Goal: Check status: Check status

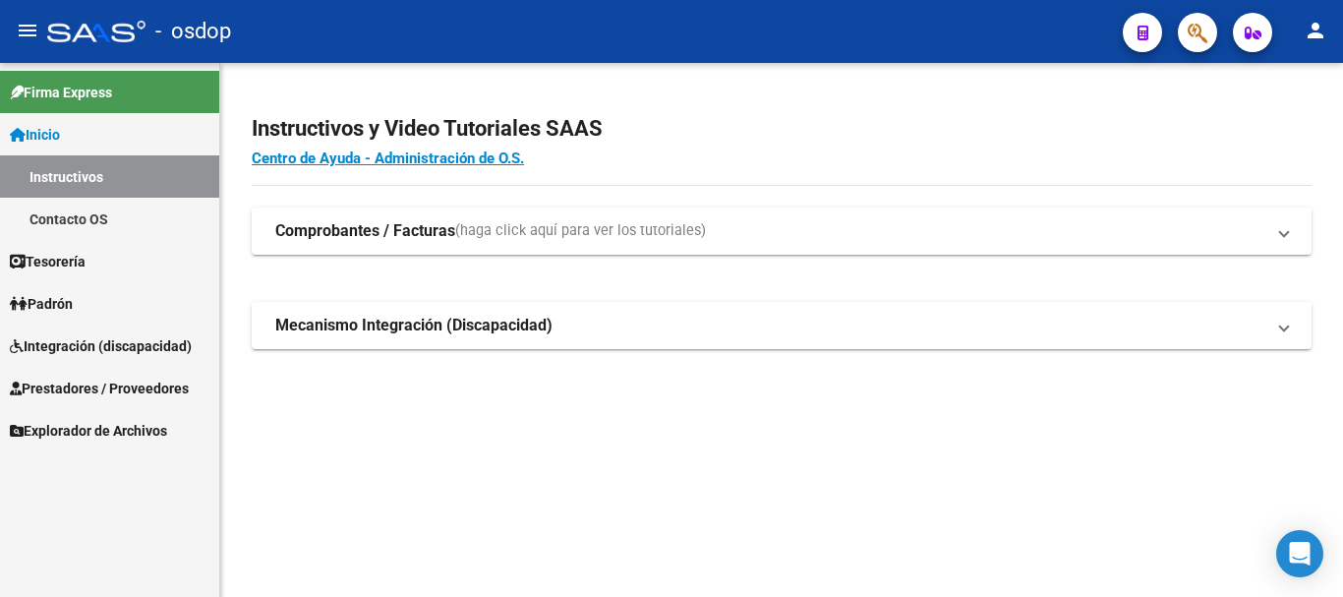
click at [114, 385] on span "Prestadores / Proveedores" at bounding box center [99, 389] width 179 height 22
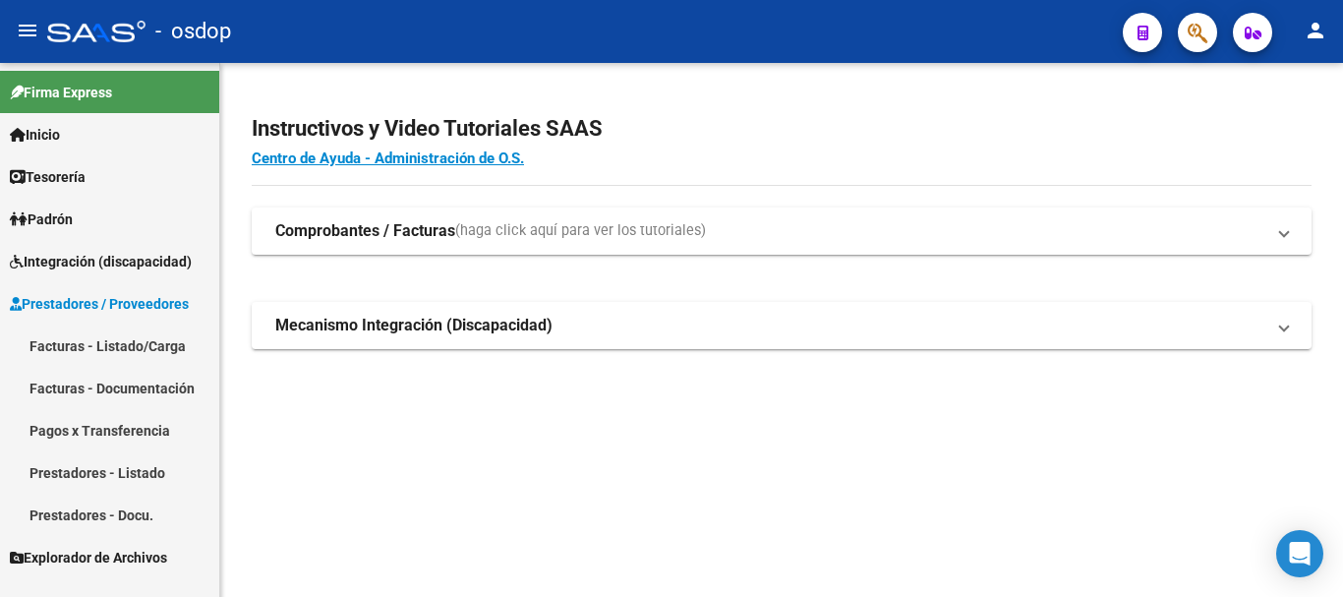
click at [110, 344] on link "Facturas - Listado/Carga" at bounding box center [109, 345] width 219 height 42
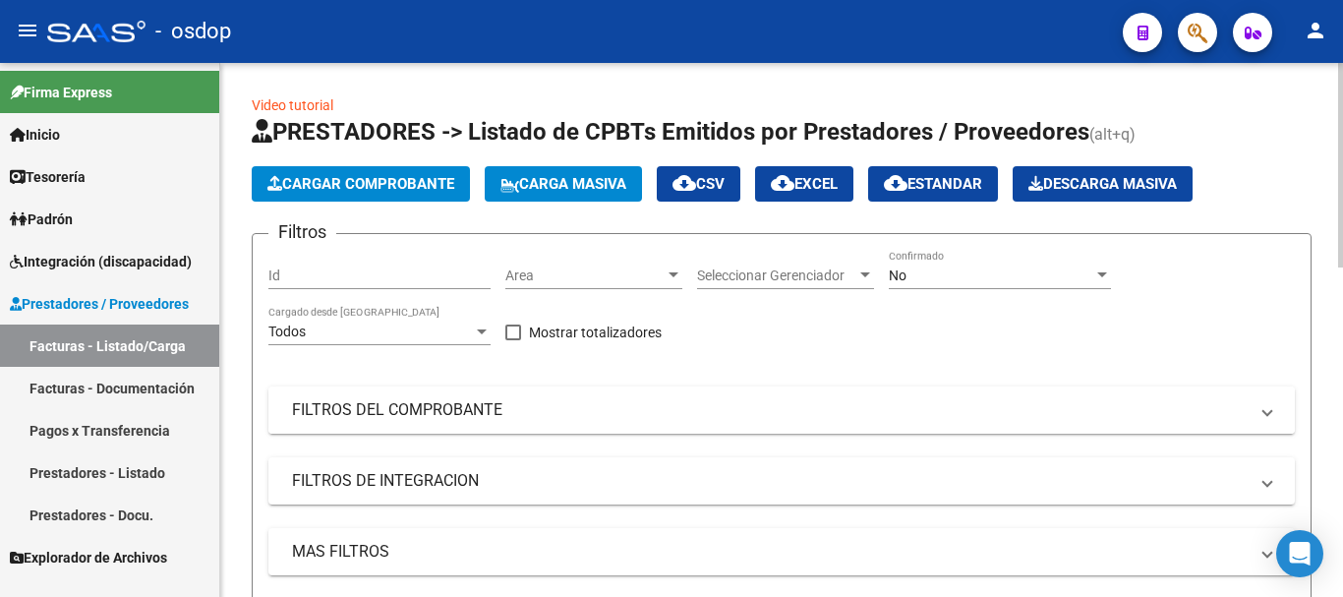
click at [449, 409] on mat-panel-title "FILTROS DEL COMPROBANTE" at bounding box center [770, 410] width 956 height 22
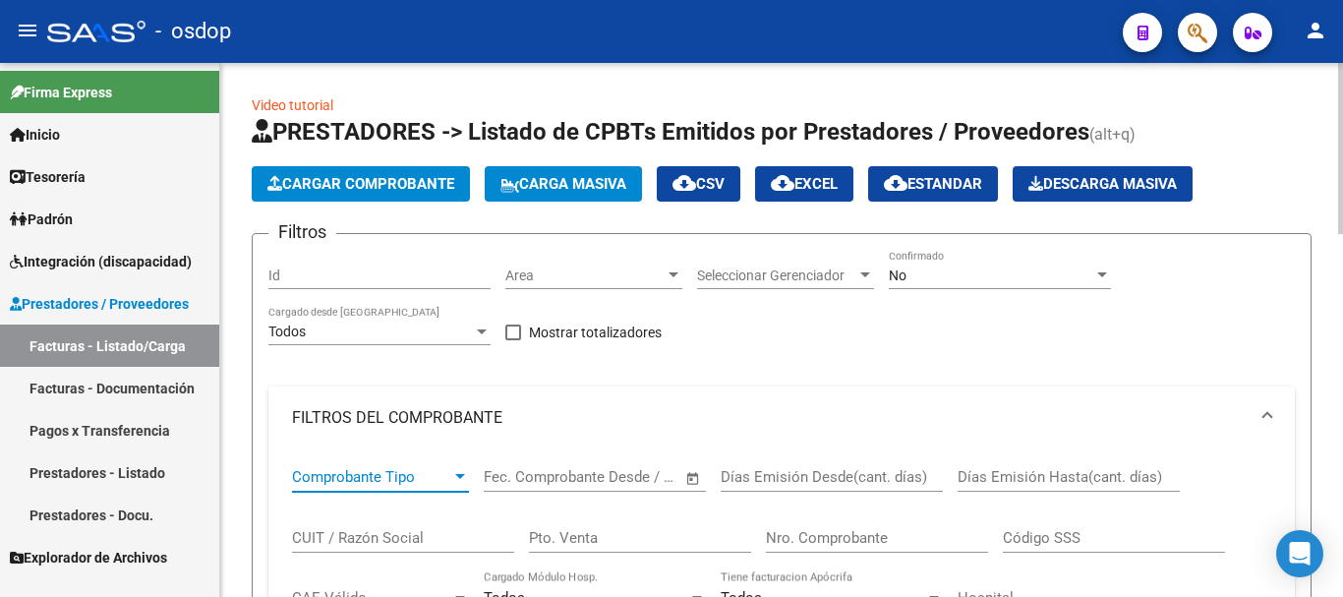
click at [384, 470] on span "Comprobante Tipo" at bounding box center [371, 477] width 159 height 18
type input "[PERSON_NAME]"
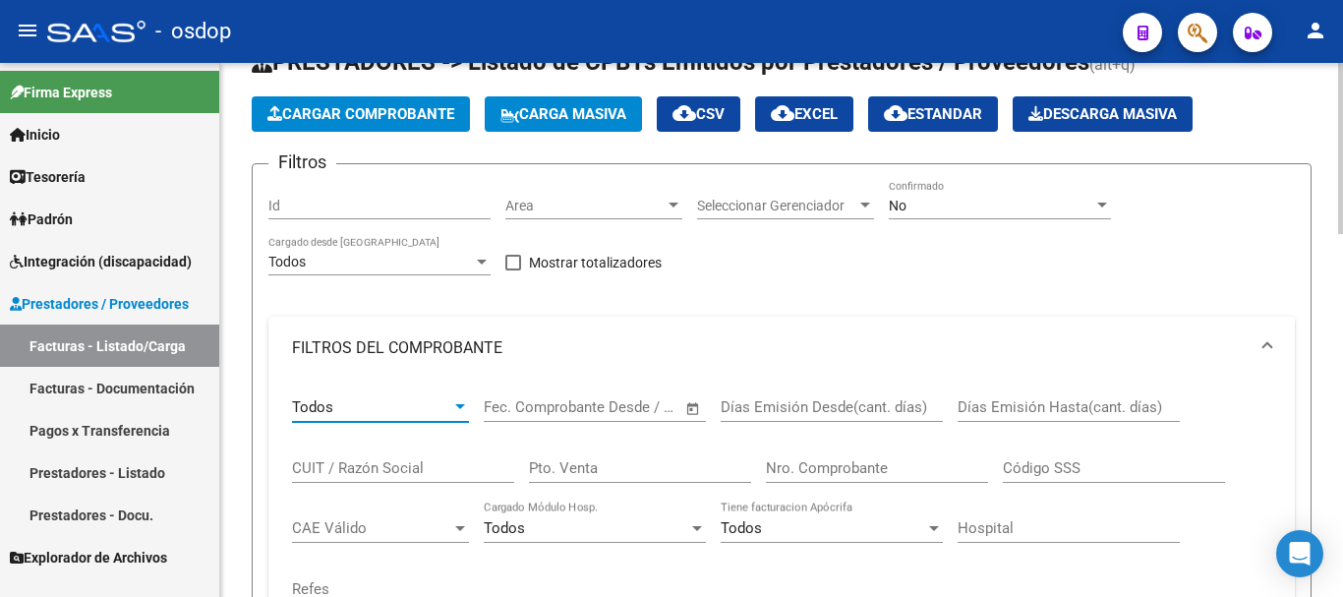
scroll to position [98, 0]
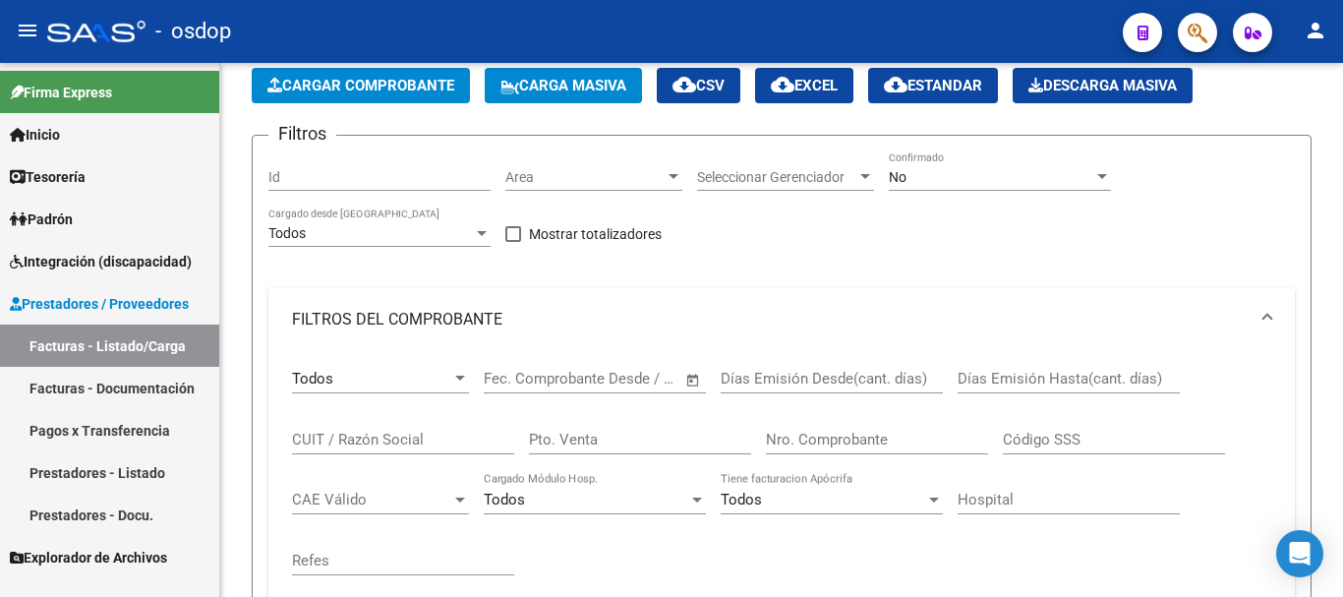
click at [415, 453] on div "CUIT / Razón Social" at bounding box center [403, 433] width 222 height 42
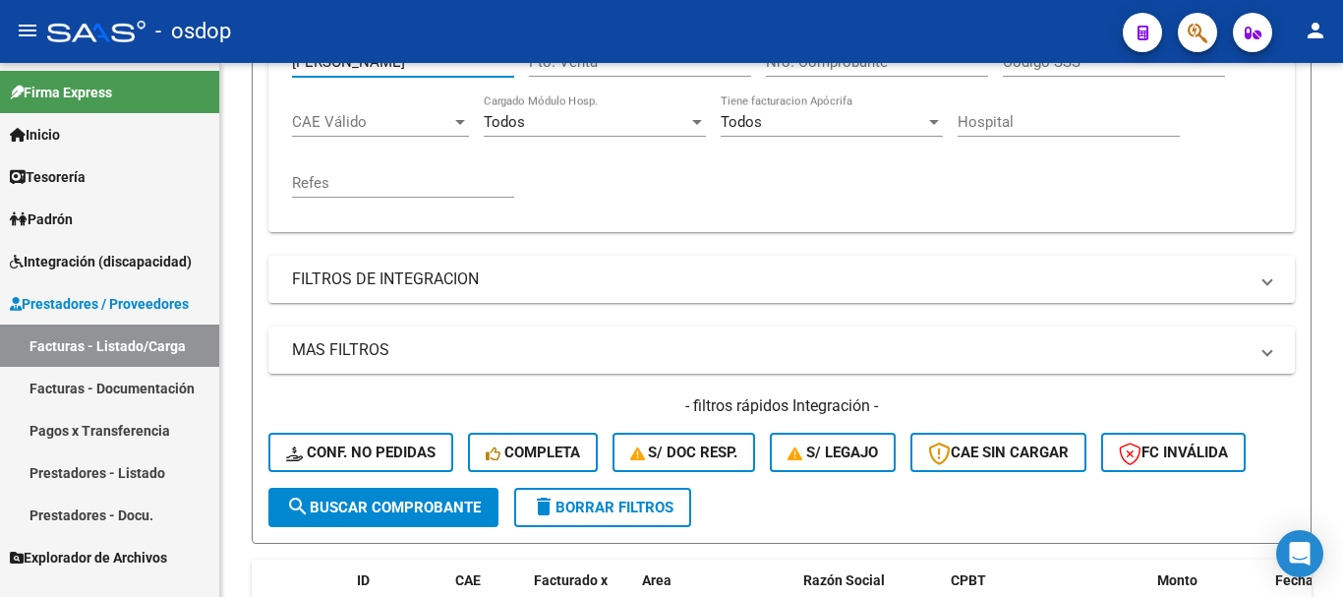
scroll to position [492, 0]
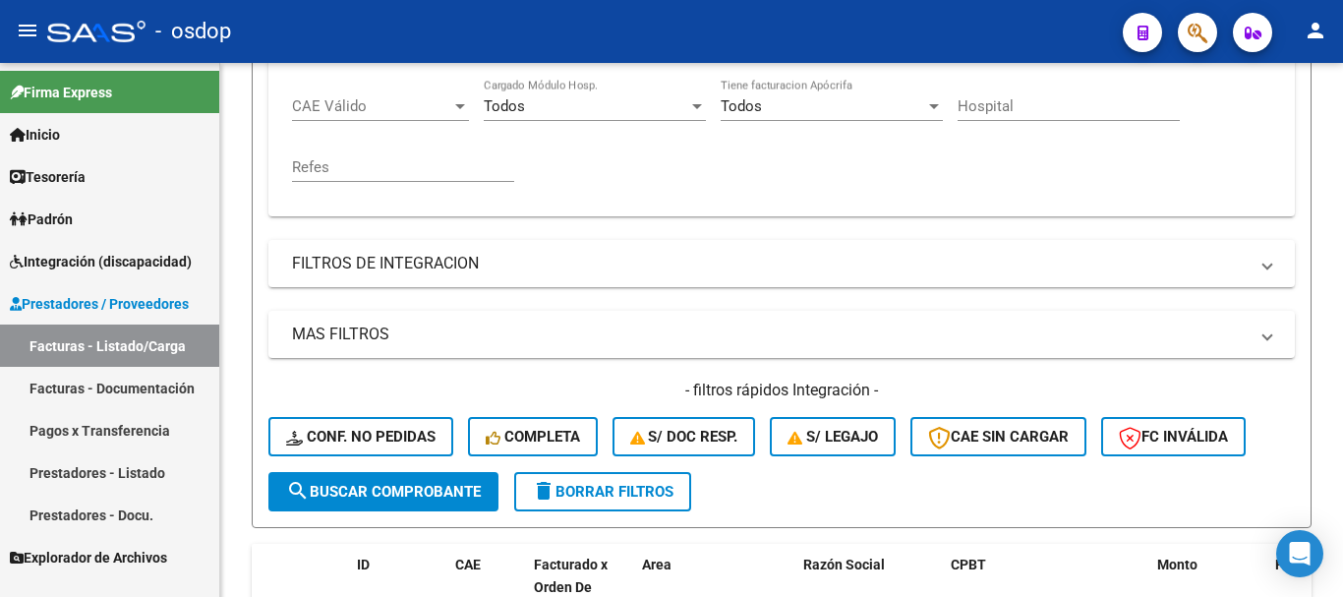
type input "[PERSON_NAME]"
click at [358, 491] on span "search Buscar Comprobante" at bounding box center [383, 492] width 195 height 18
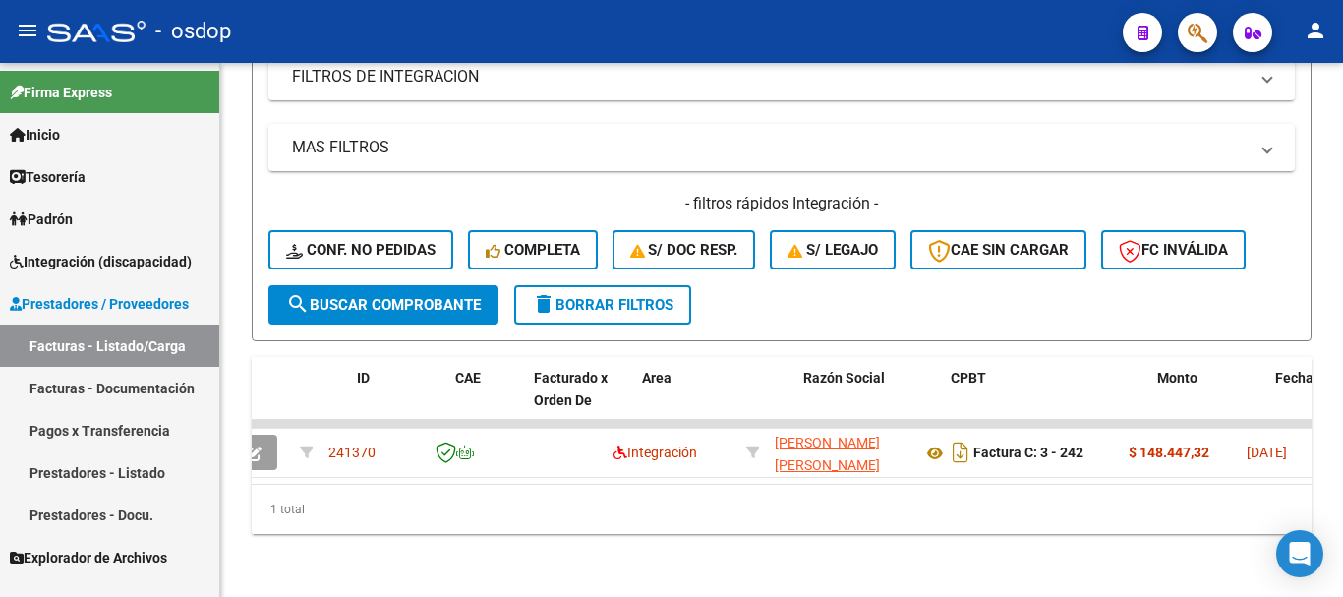
scroll to position [0, 0]
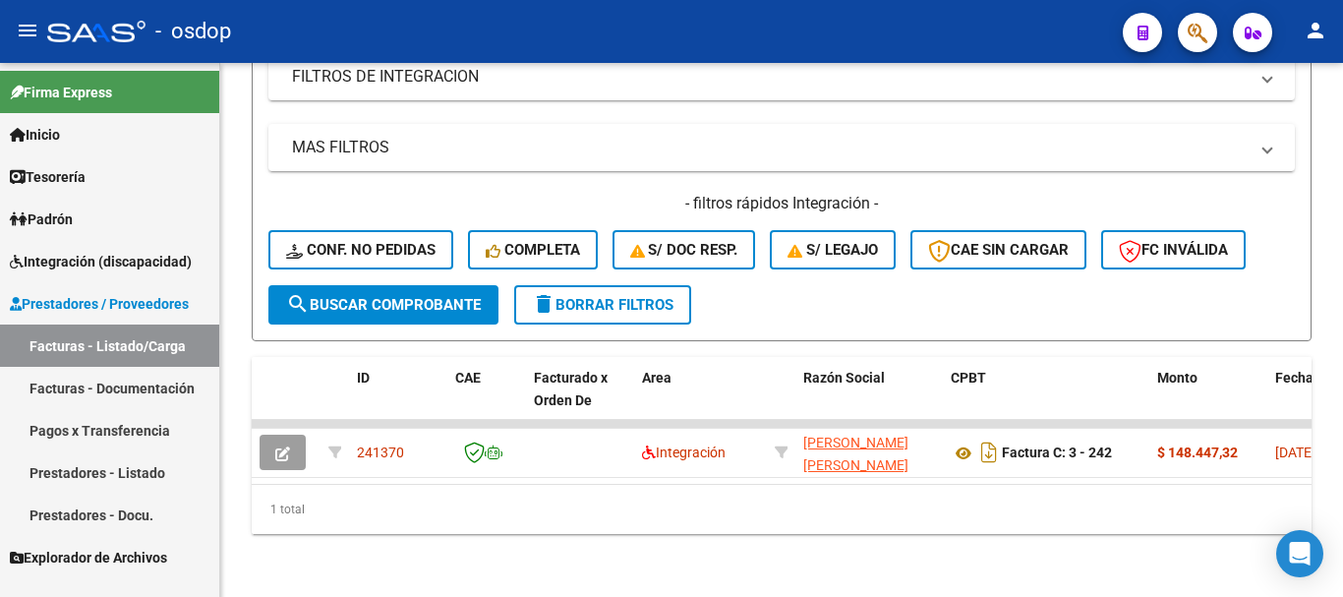
click at [114, 509] on link "Prestadores - Docu." at bounding box center [109, 515] width 219 height 42
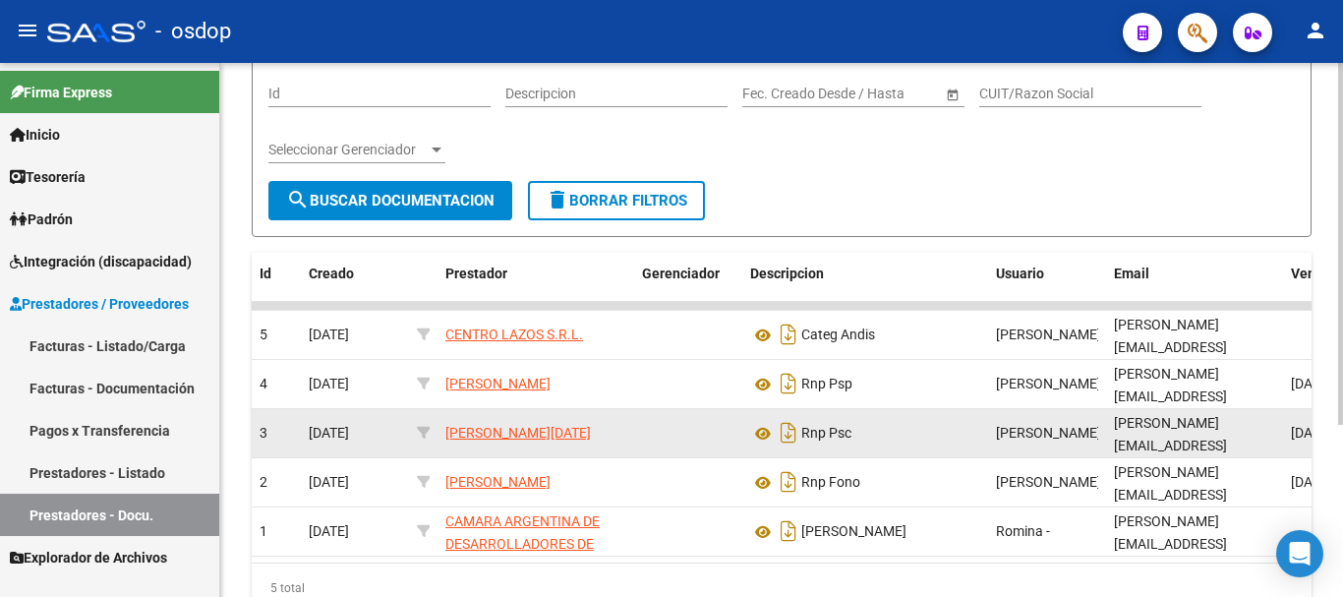
scroll to position [58, 0]
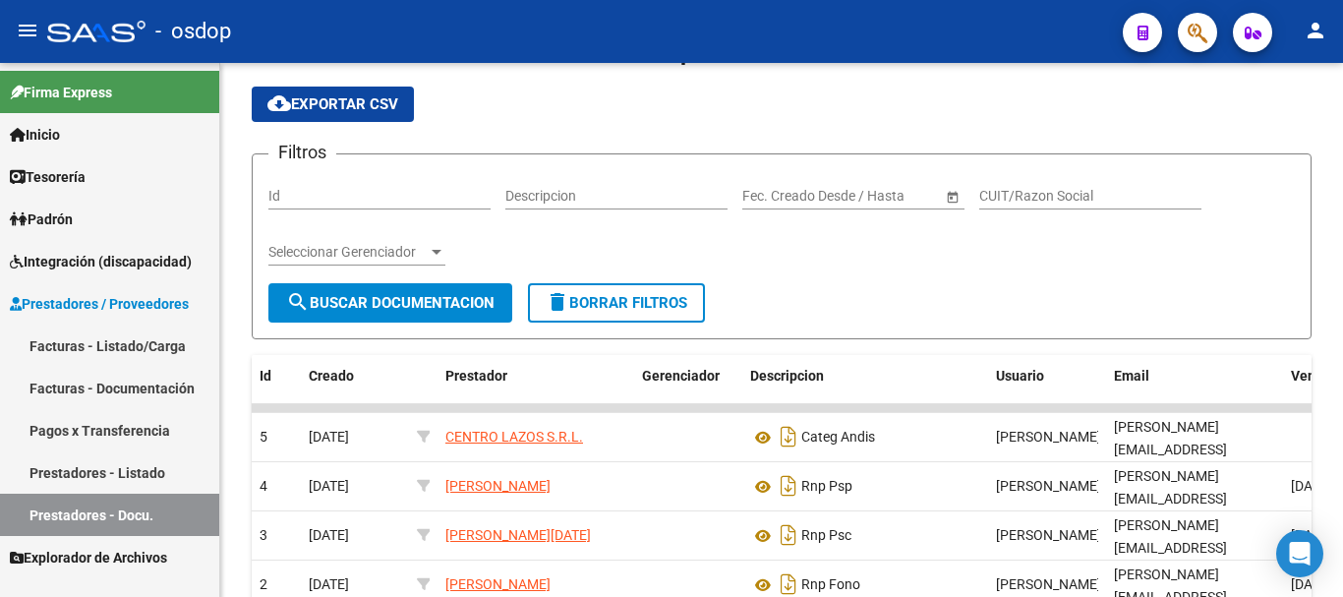
click at [86, 474] on link "Prestadores - Listado" at bounding box center [109, 472] width 219 height 42
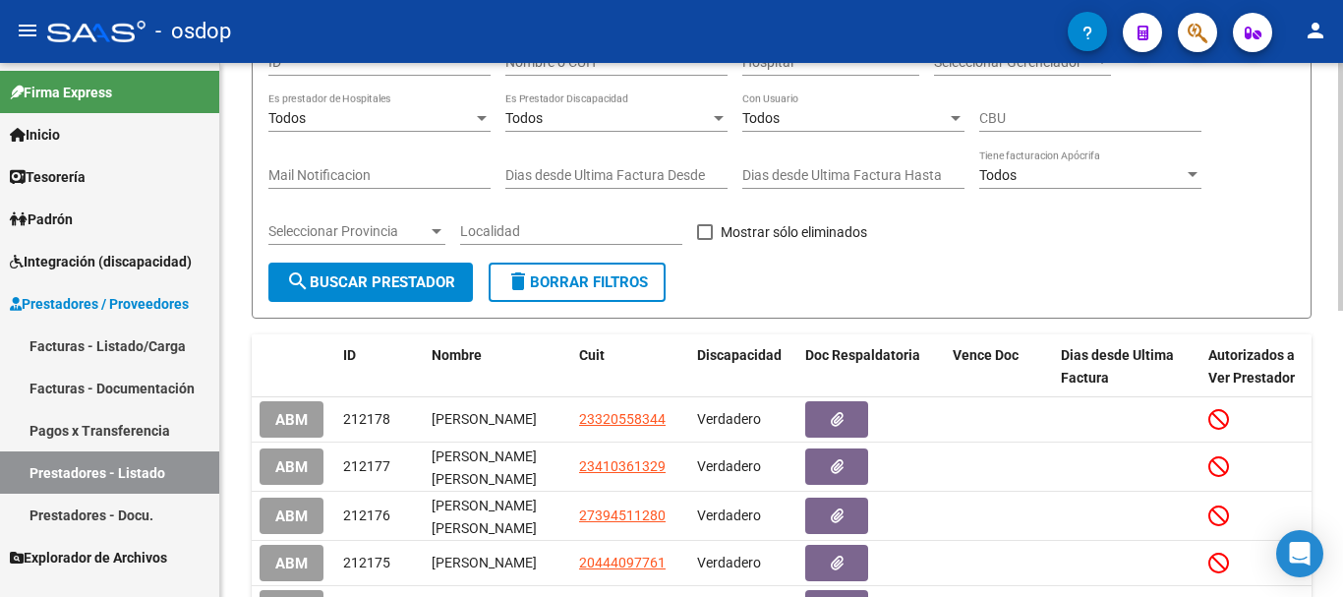
scroll to position [58, 0]
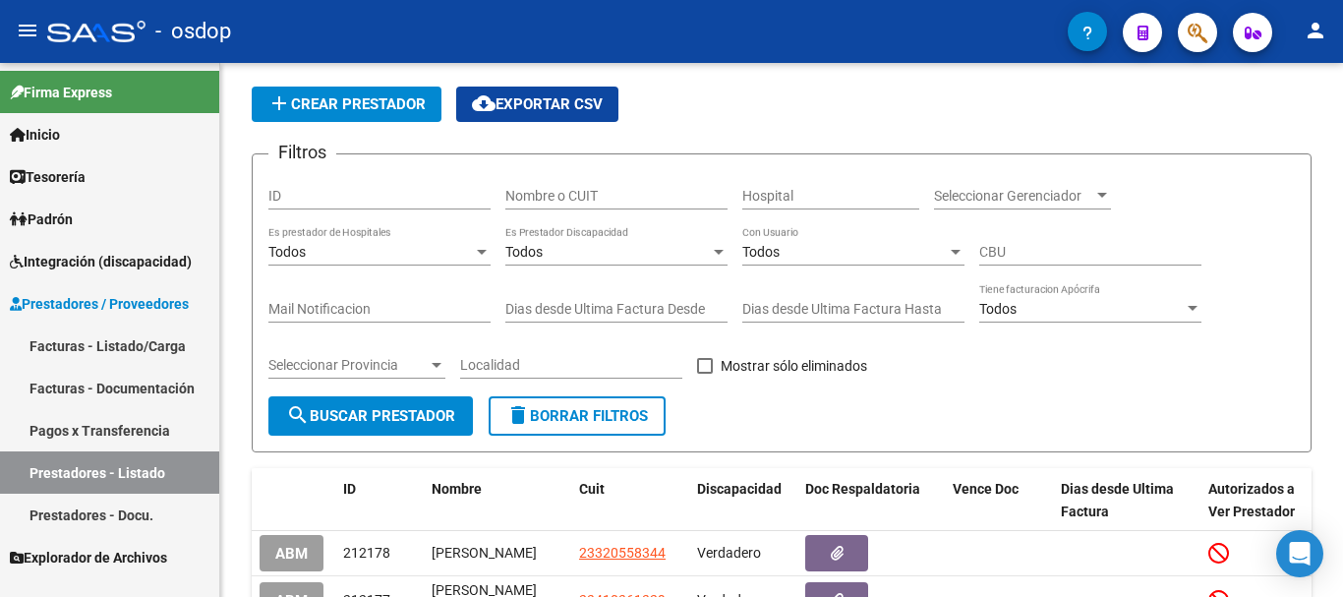
click at [109, 338] on link "Facturas - Listado/Carga" at bounding box center [109, 345] width 219 height 42
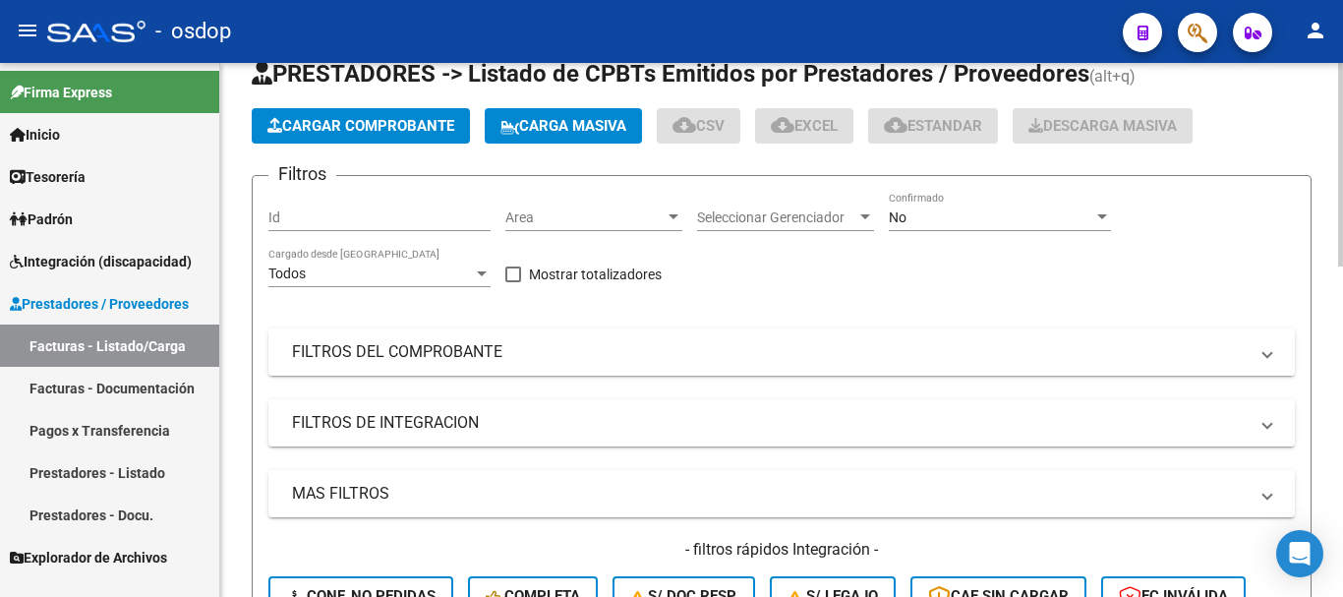
click at [477, 355] on mat-panel-title "FILTROS DEL COMPROBANTE" at bounding box center [770, 352] width 956 height 22
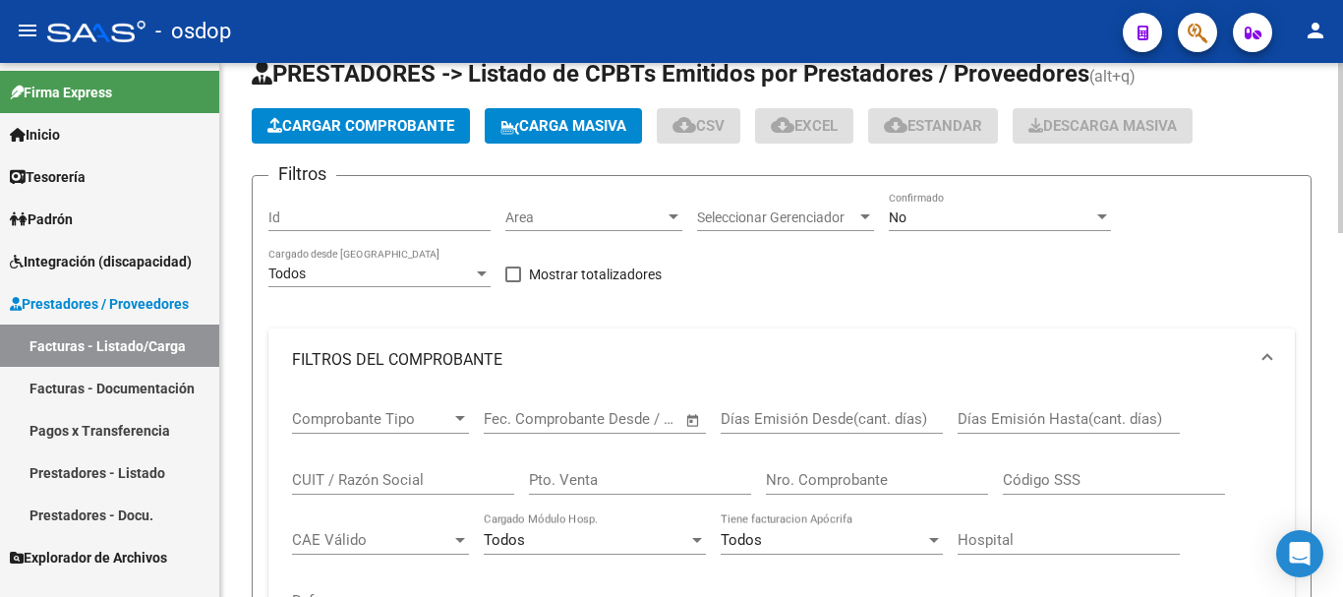
click at [398, 482] on input "CUIT / Razón Social" at bounding box center [403, 480] width 222 height 18
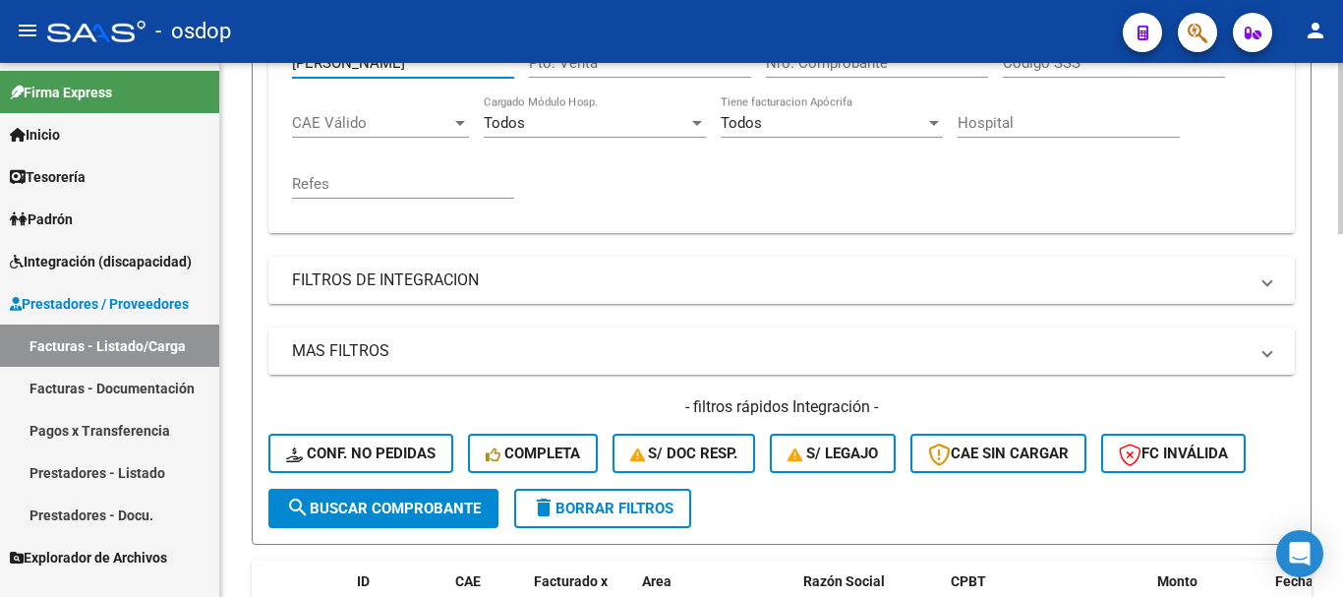
scroll to position [648, 0]
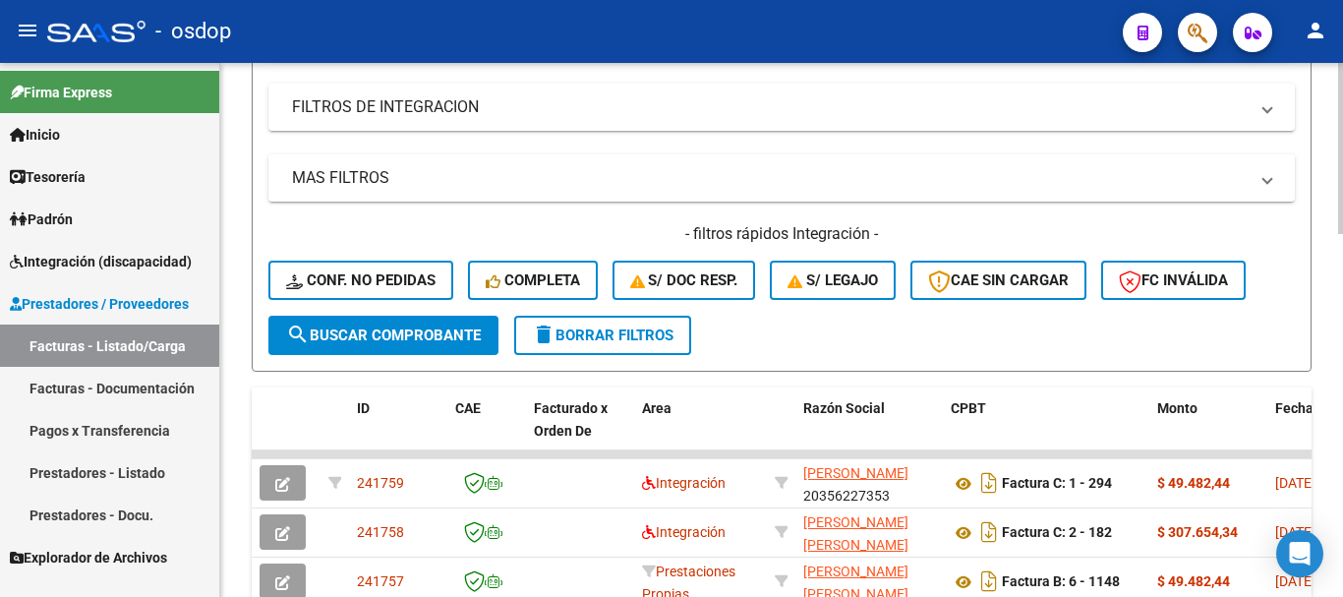
click at [367, 340] on span "search Buscar Comprobante" at bounding box center [383, 335] width 195 height 18
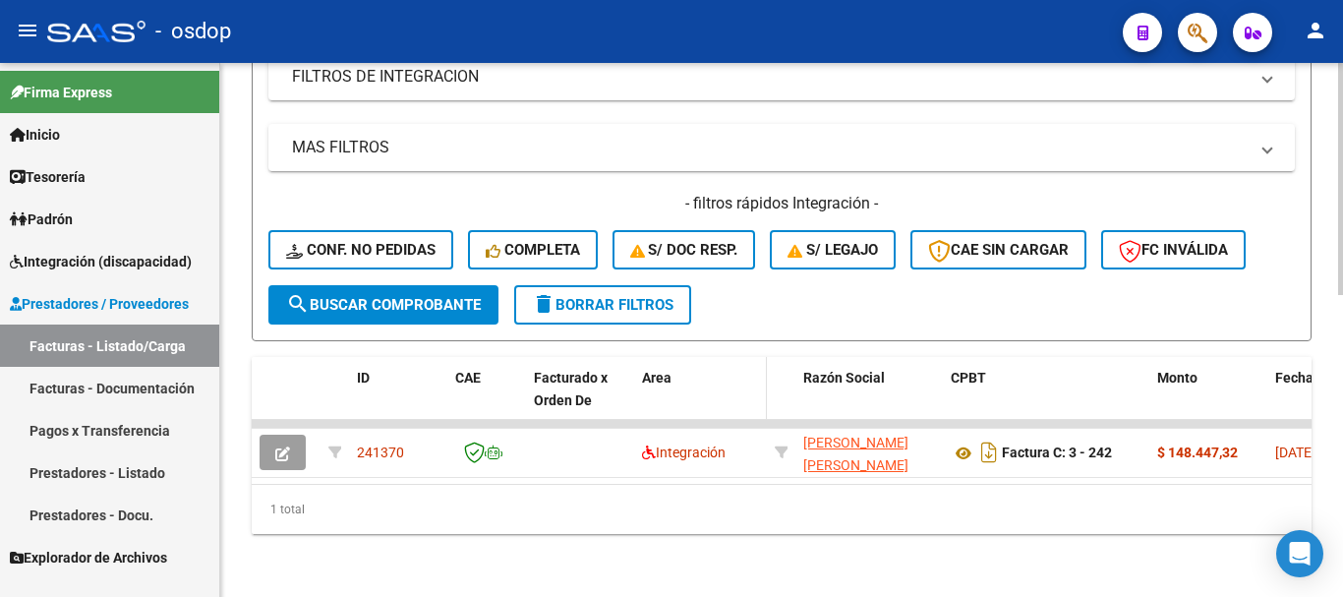
scroll to position [694, 0]
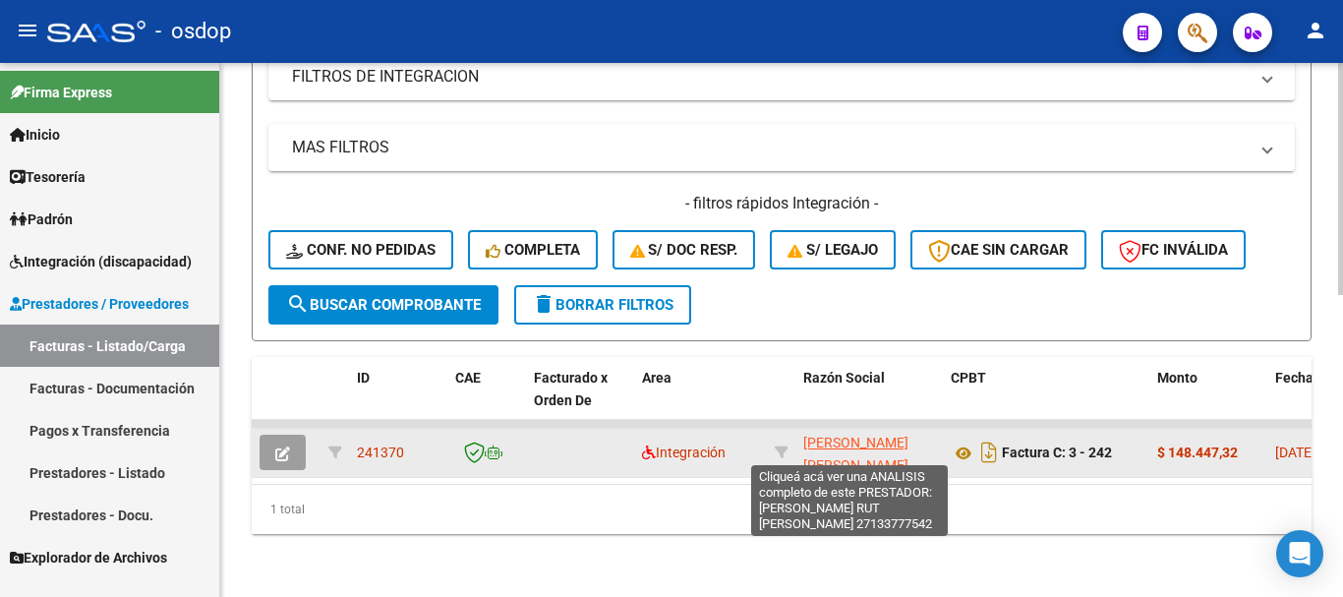
click at [830, 435] on span "[PERSON_NAME] [PERSON_NAME]" at bounding box center [855, 454] width 105 height 38
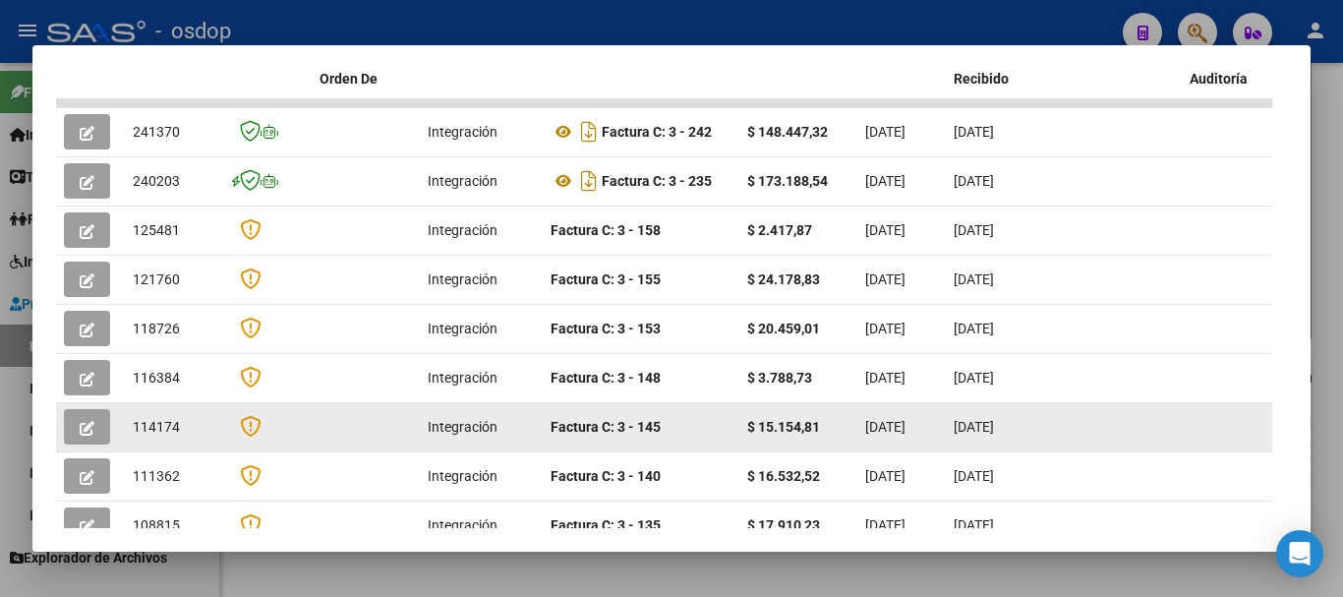
scroll to position [467, 0]
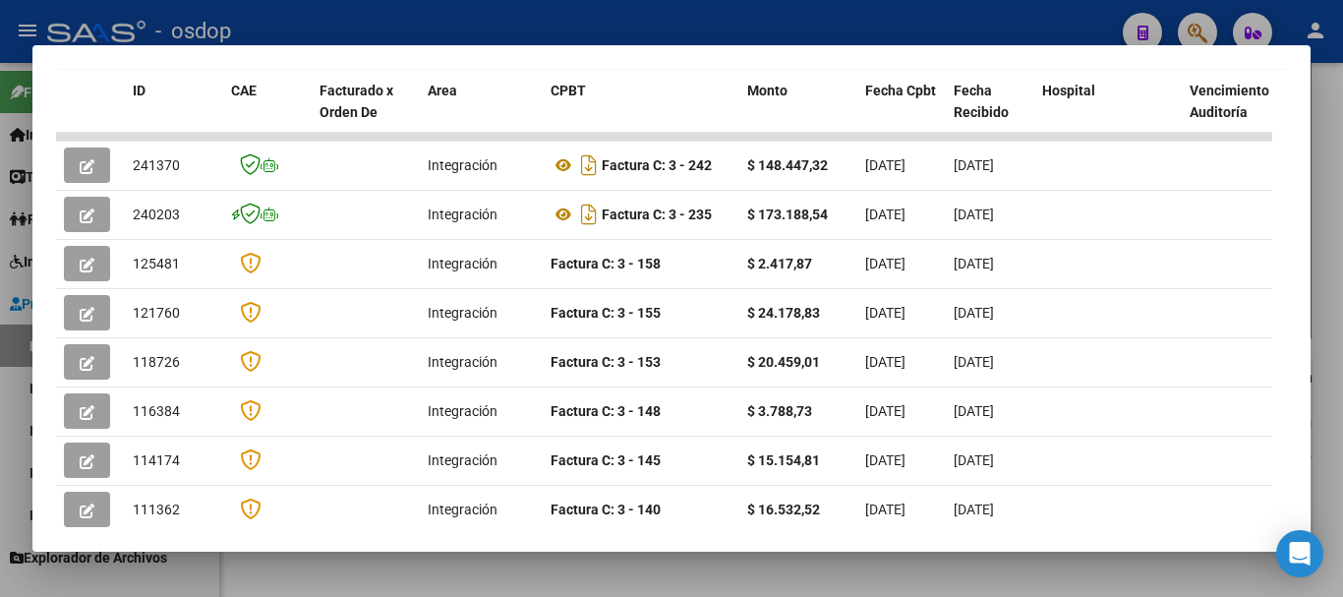
click at [784, 20] on div at bounding box center [671, 298] width 1343 height 597
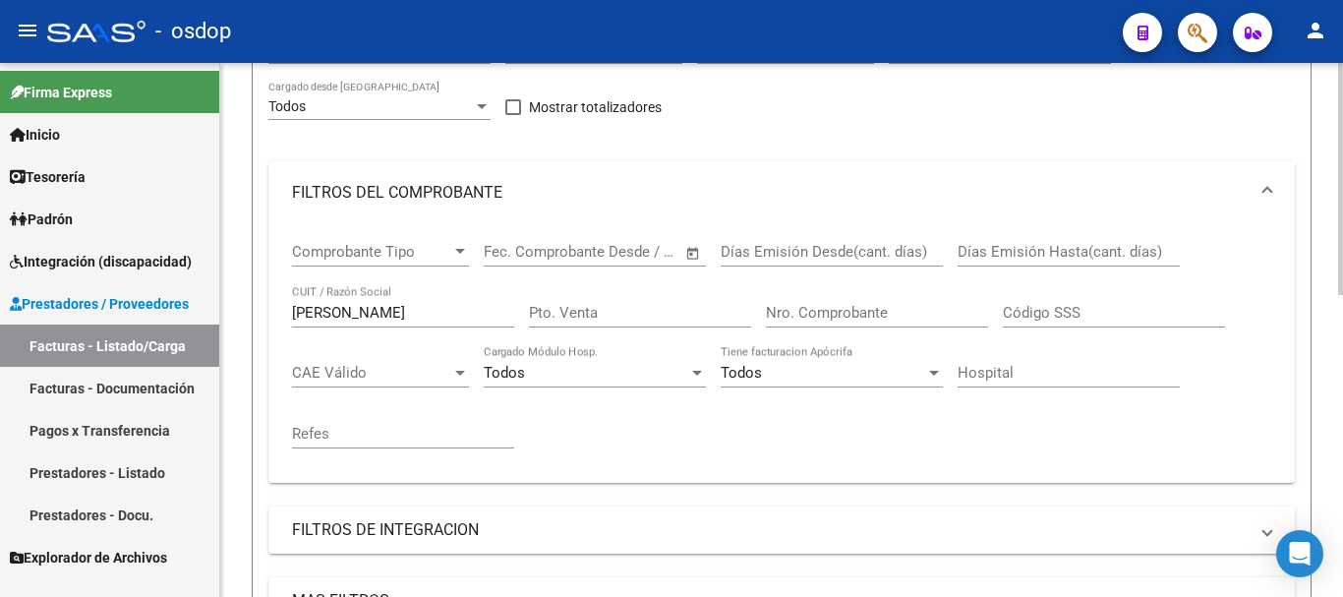
scroll to position [203, 0]
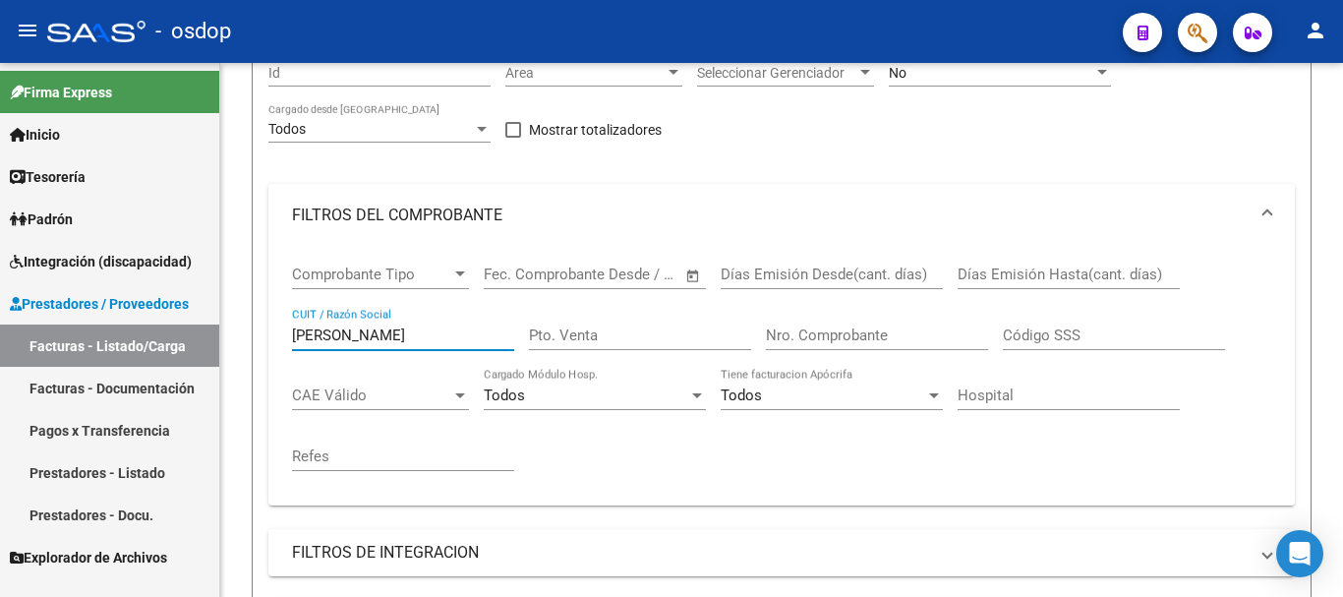
drag, startPoint x: 355, startPoint y: 338, endPoint x: 214, endPoint y: 338, distance: 140.6
click at [214, 338] on mat-sidenav-container "Firma Express Inicio Instructivos Contacto OS Tesorería Extractos Procesados (c…" at bounding box center [671, 330] width 1343 height 534
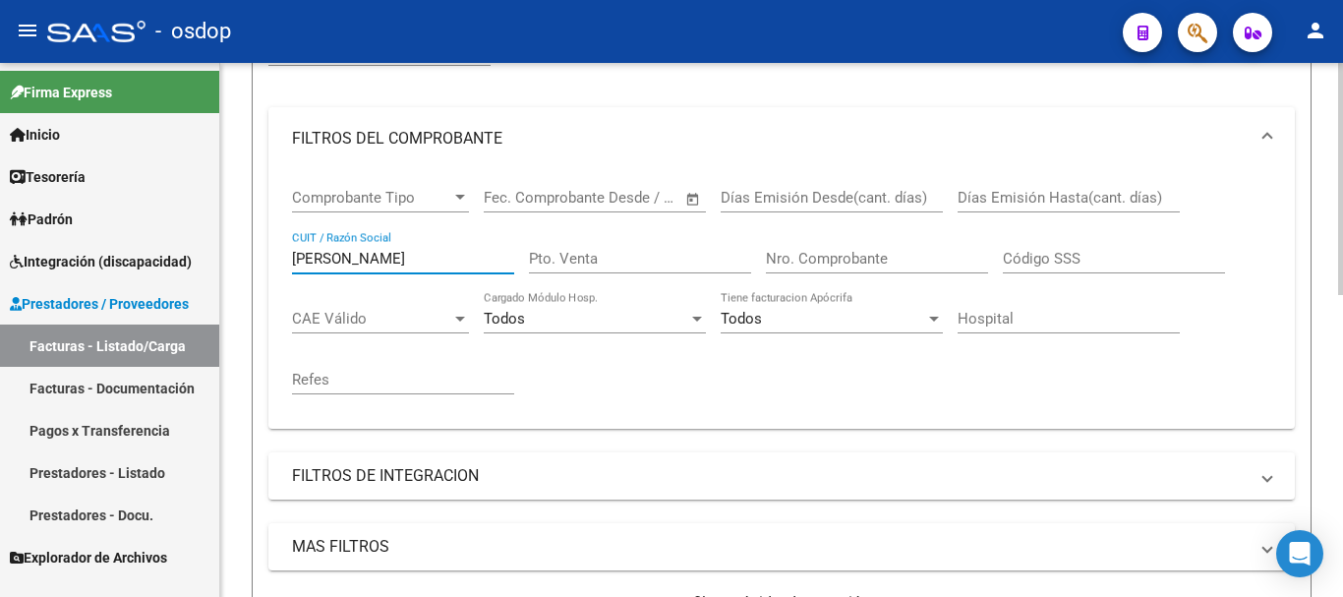
scroll to position [497, 0]
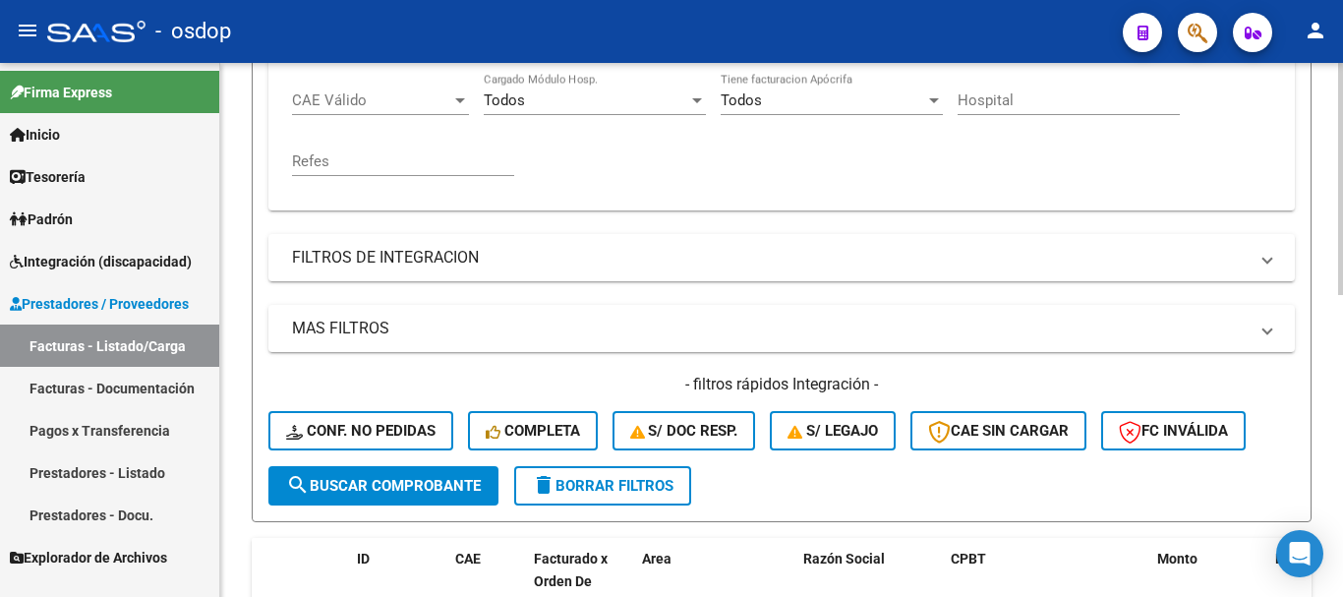
type input "[PERSON_NAME]"
click at [408, 495] on button "search Buscar Comprobante" at bounding box center [383, 485] width 230 height 39
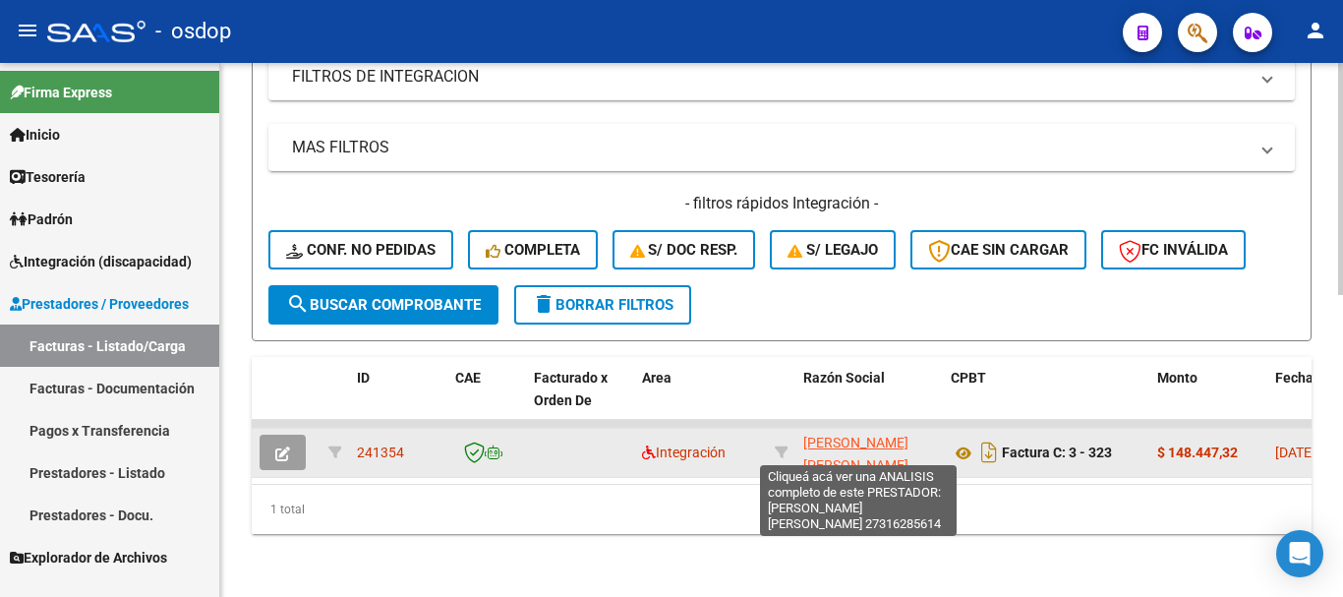
click at [836, 435] on span "[PERSON_NAME] [PERSON_NAME]" at bounding box center [855, 454] width 105 height 38
type textarea "27316285614"
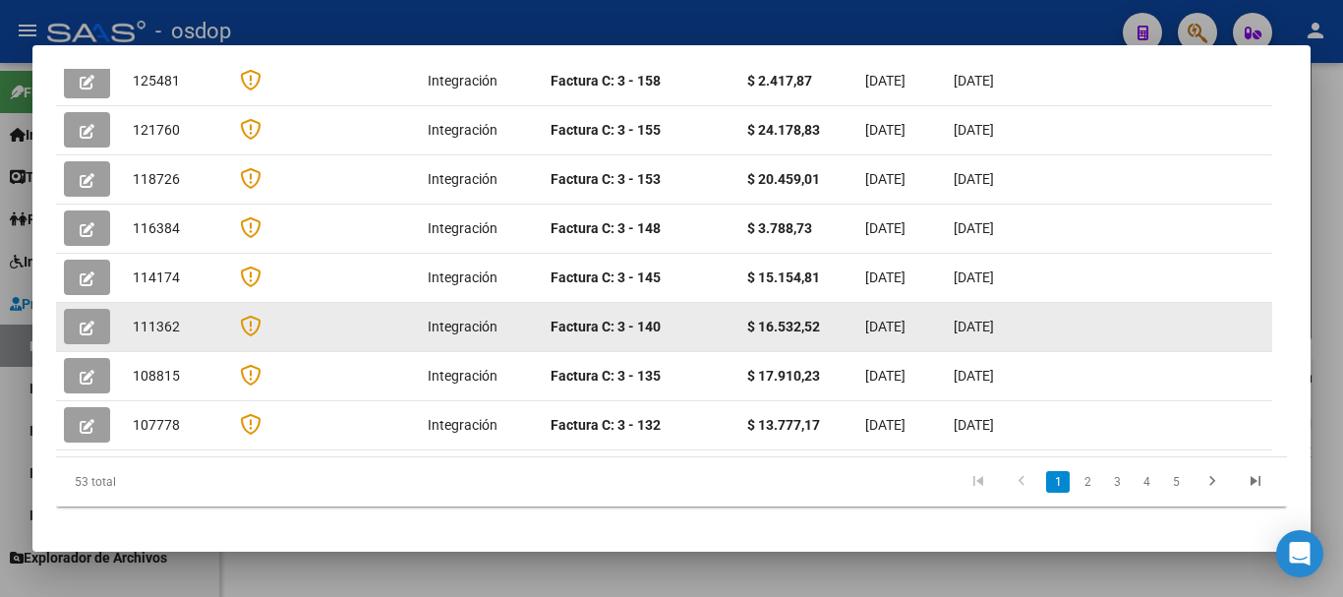
scroll to position [257, 0]
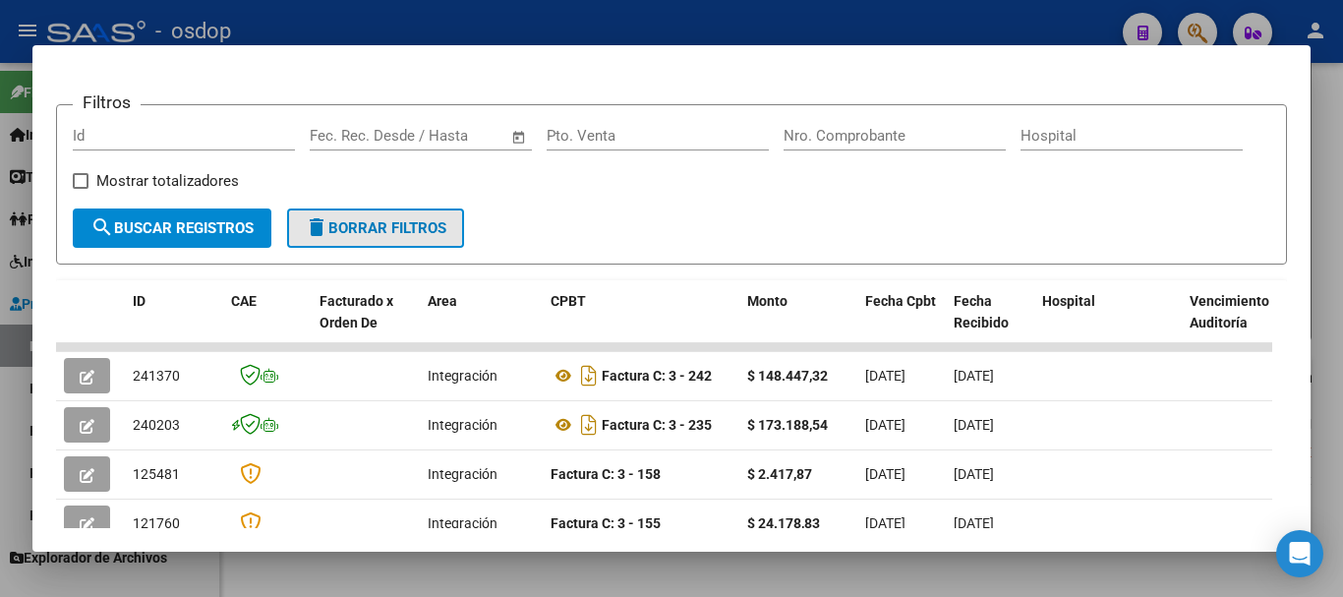
click at [367, 232] on span "delete Borrar Filtros" at bounding box center [376, 228] width 142 height 18
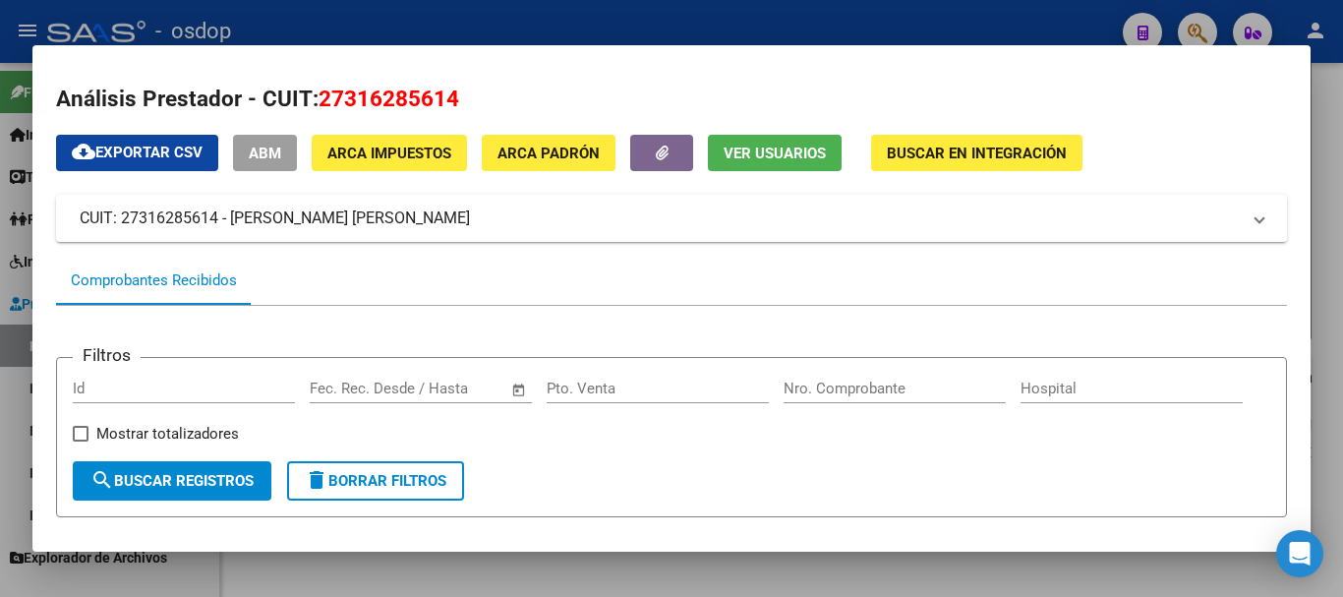
scroll to position [0, 0]
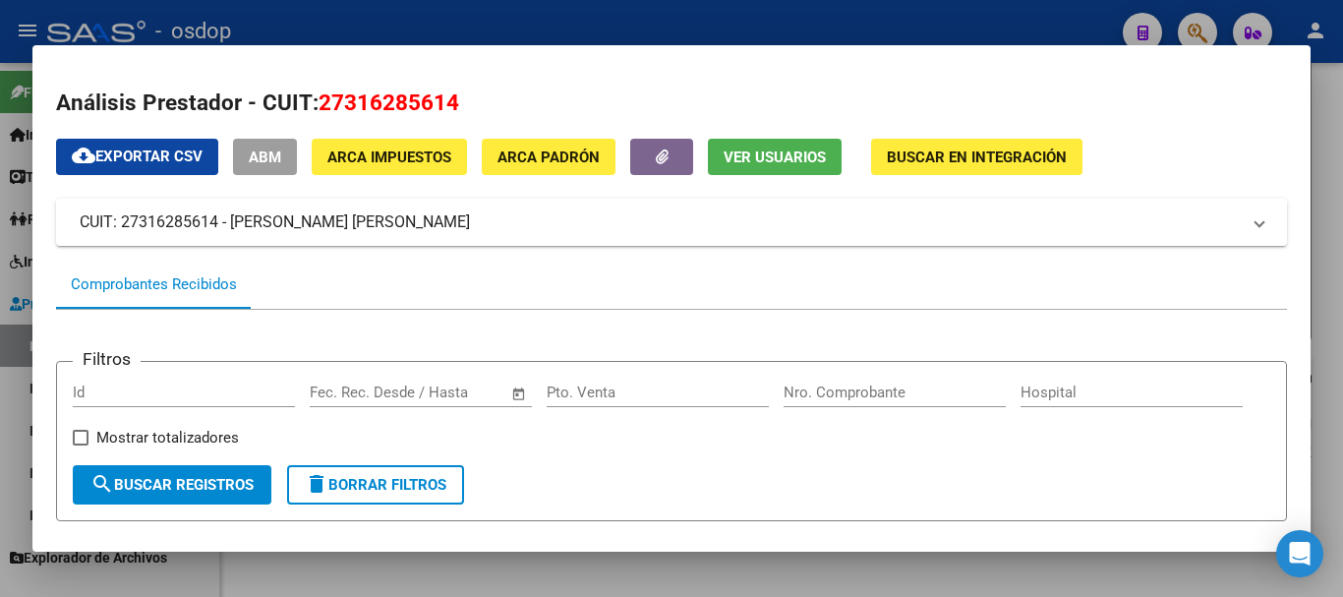
click at [612, 22] on div at bounding box center [671, 298] width 1343 height 597
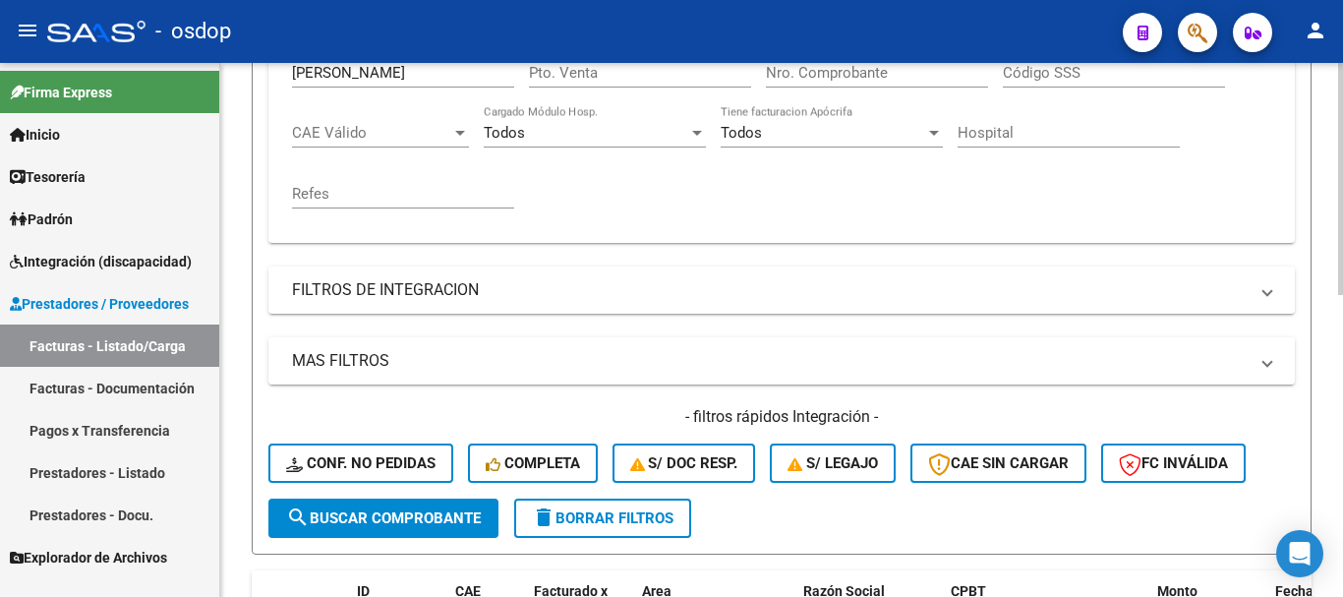
scroll to position [399, 0]
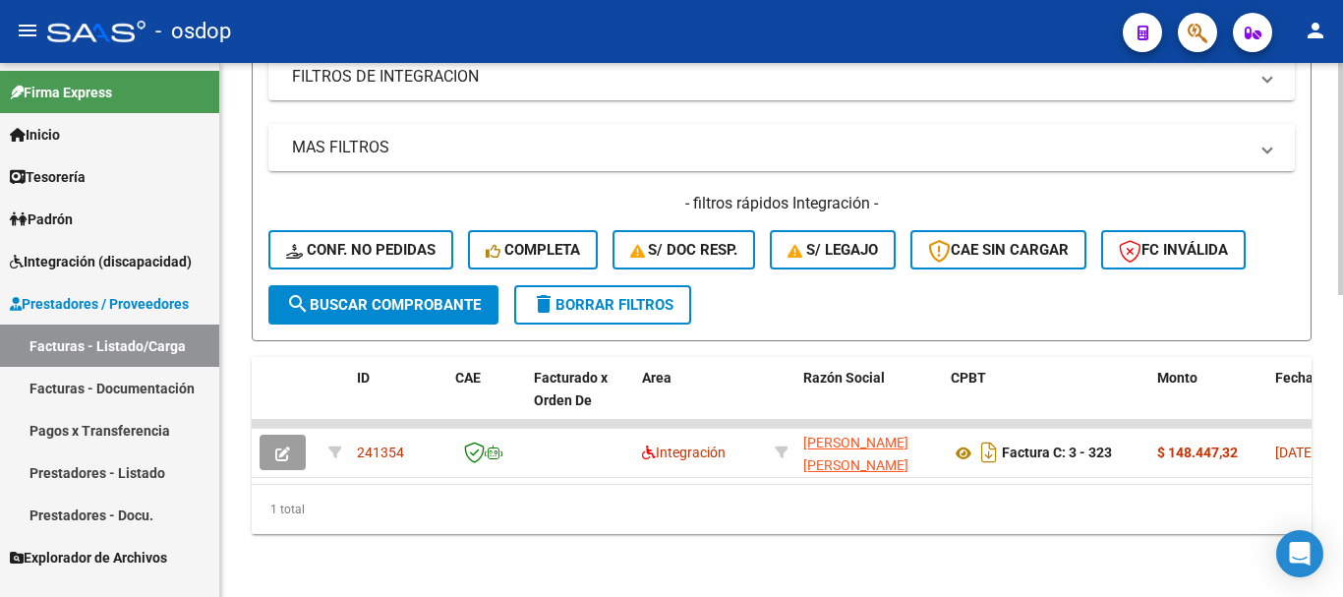
click at [600, 296] on span "delete Borrar Filtros" at bounding box center [603, 305] width 142 height 18
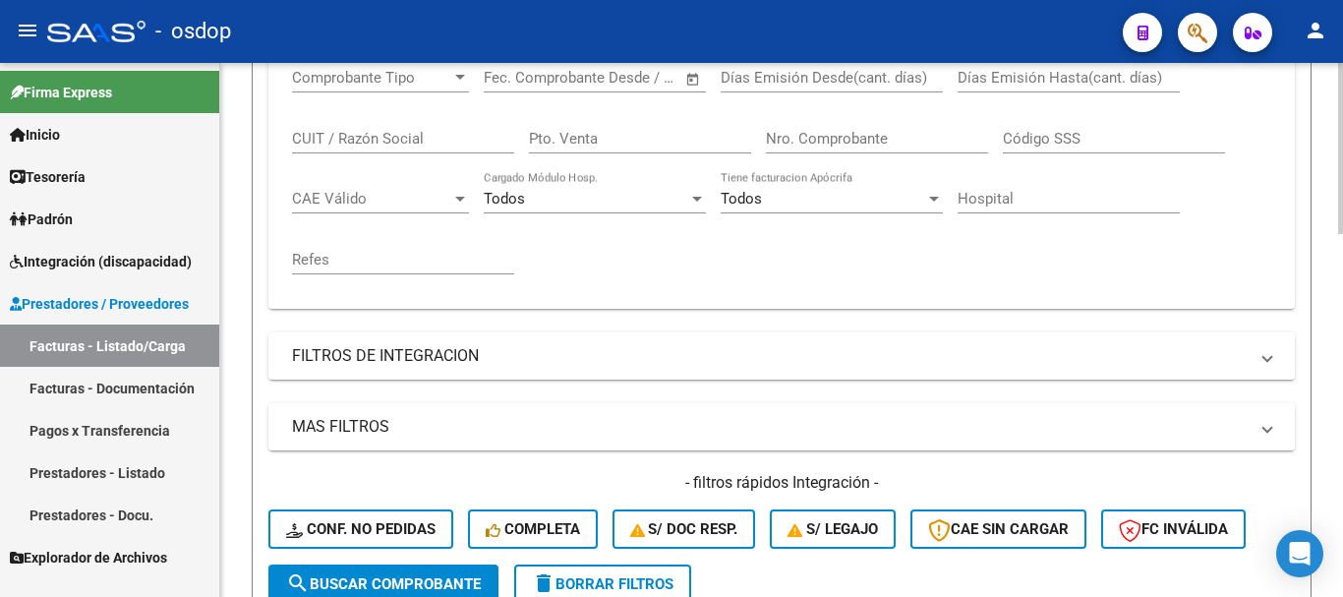
click at [386, 136] on input "CUIT / Razón Social" at bounding box center [403, 139] width 222 height 18
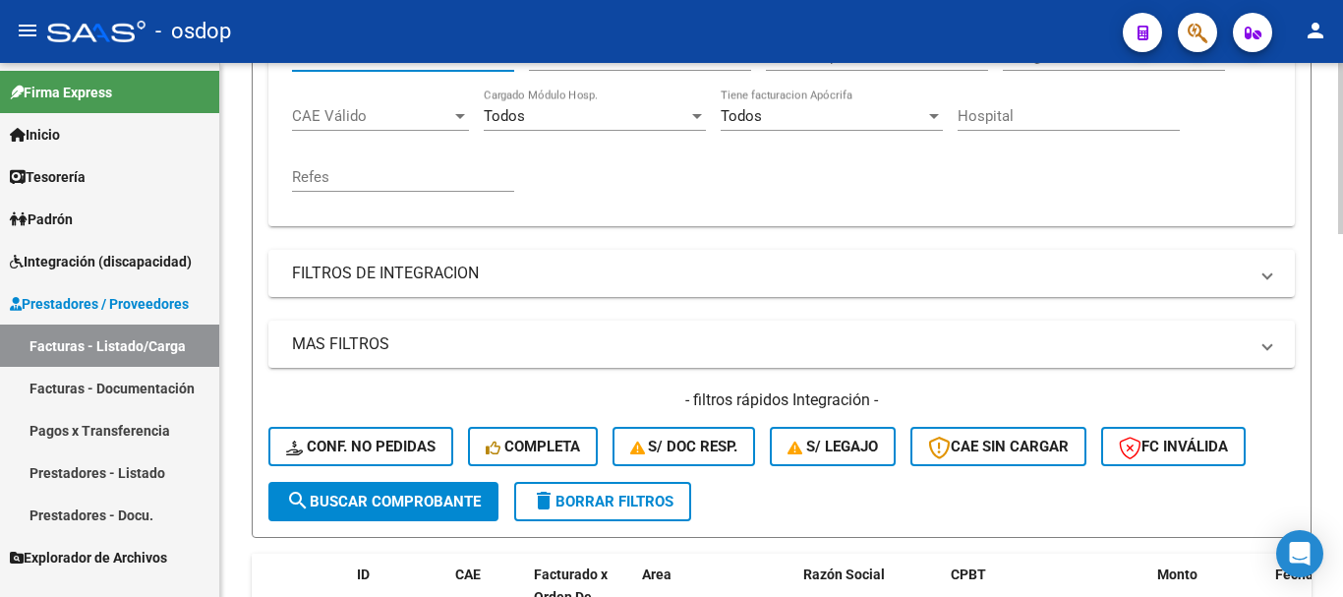
scroll to position [596, 0]
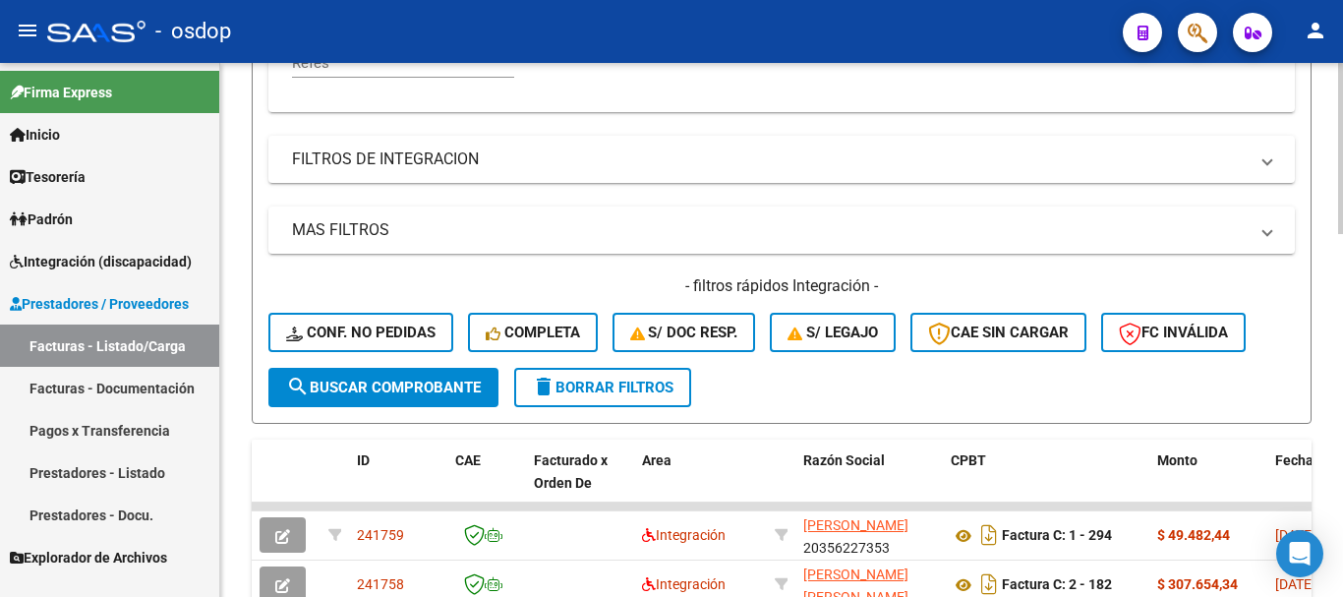
type input "[PERSON_NAME]"
click at [413, 389] on span "search Buscar Comprobante" at bounding box center [383, 388] width 195 height 18
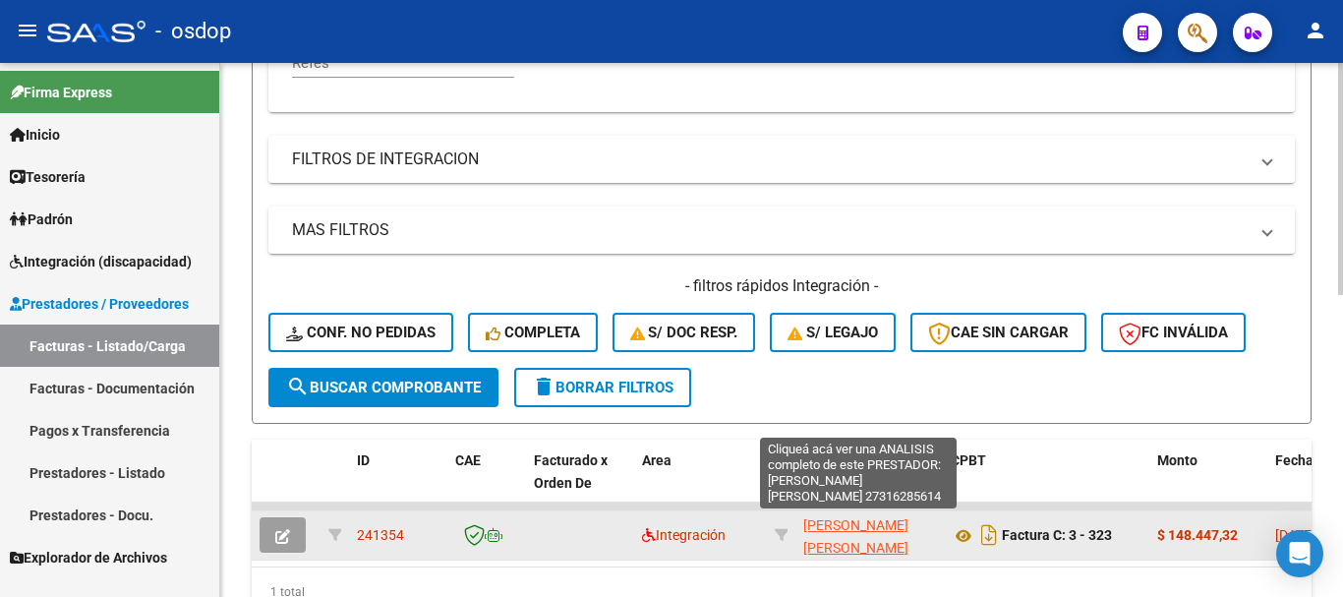
click at [838, 518] on span "[PERSON_NAME] [PERSON_NAME]" at bounding box center [855, 536] width 105 height 38
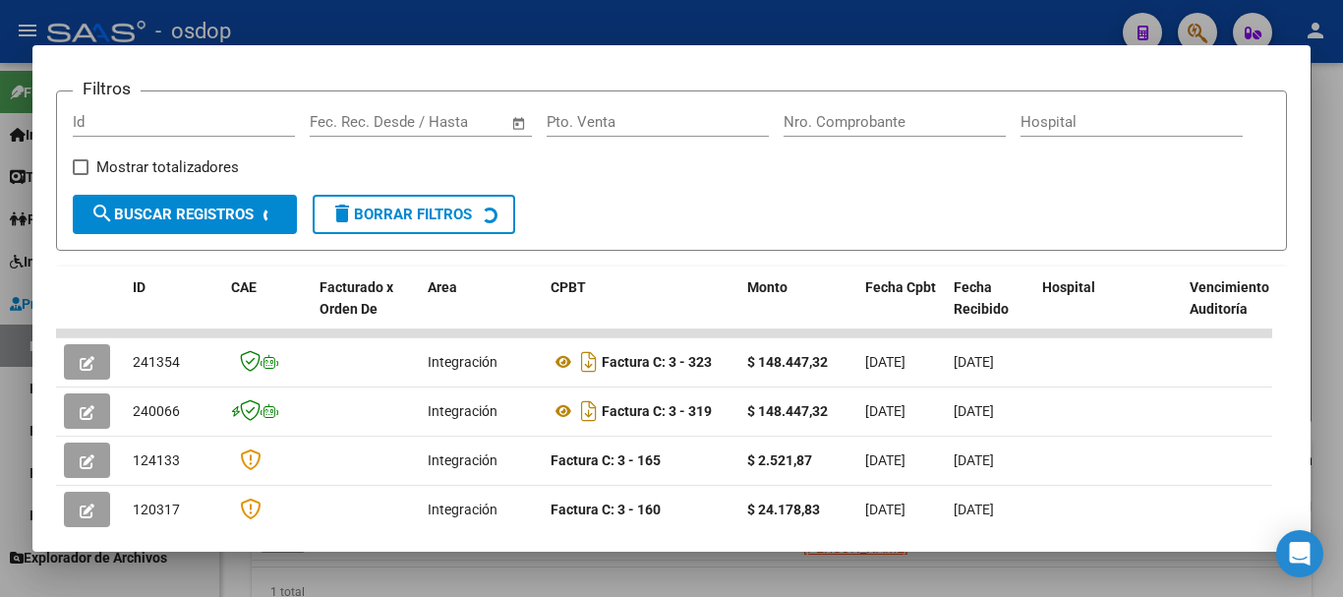
scroll to position [369, 0]
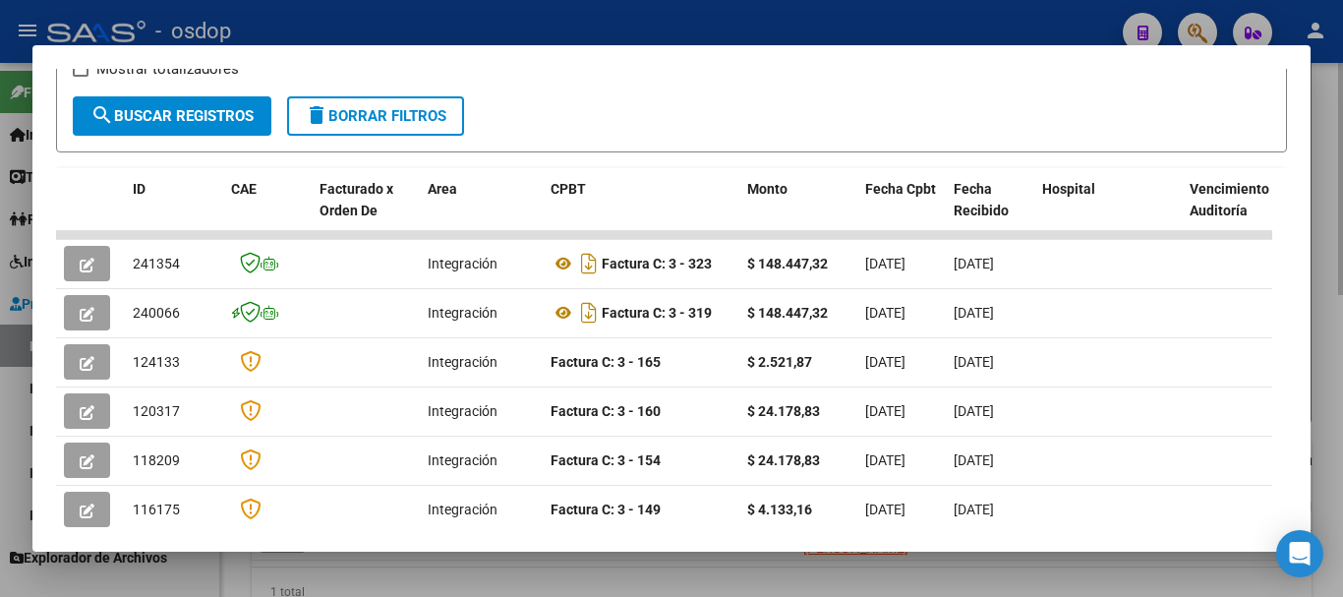
drag, startPoint x: 449, startPoint y: 574, endPoint x: 586, endPoint y: 587, distance: 137.2
click at [586, 587] on div at bounding box center [671, 298] width 1343 height 597
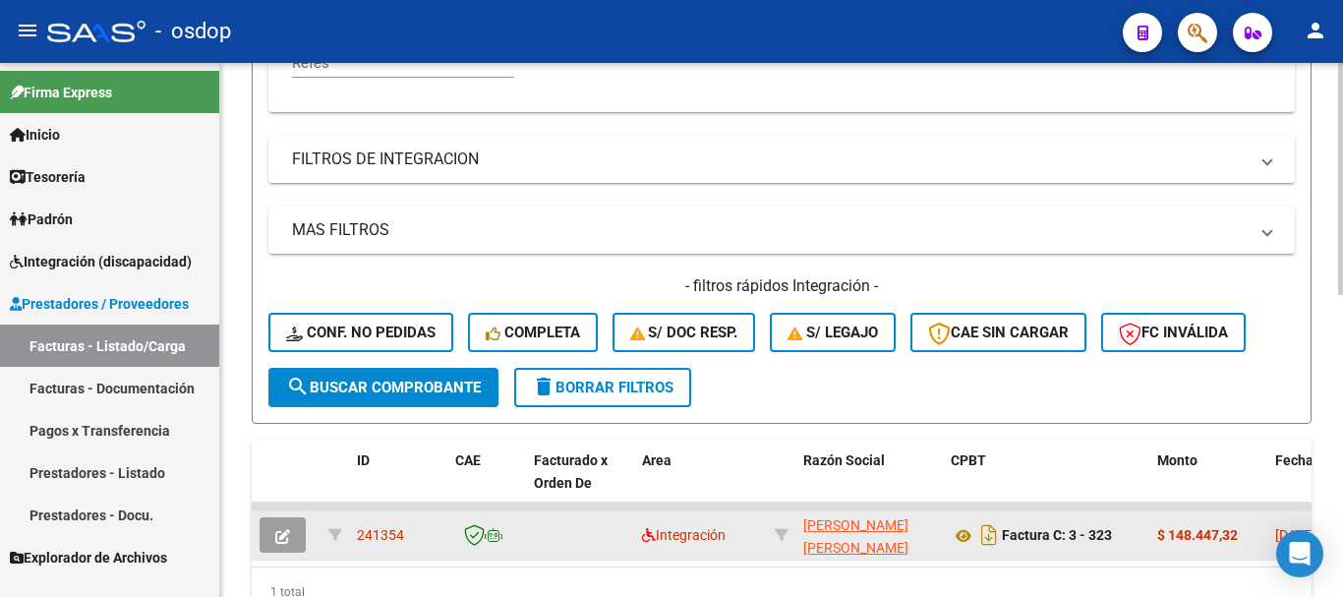
click at [824, 528] on span "[PERSON_NAME] [PERSON_NAME]" at bounding box center [855, 536] width 105 height 38
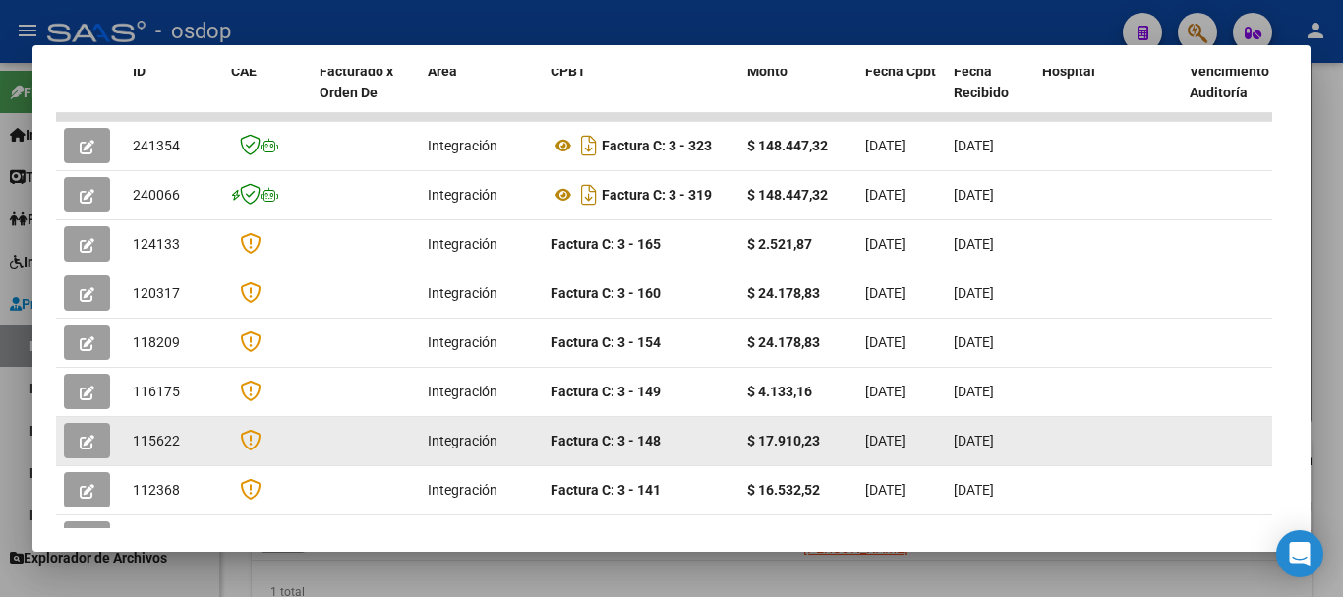
scroll to position [453, 0]
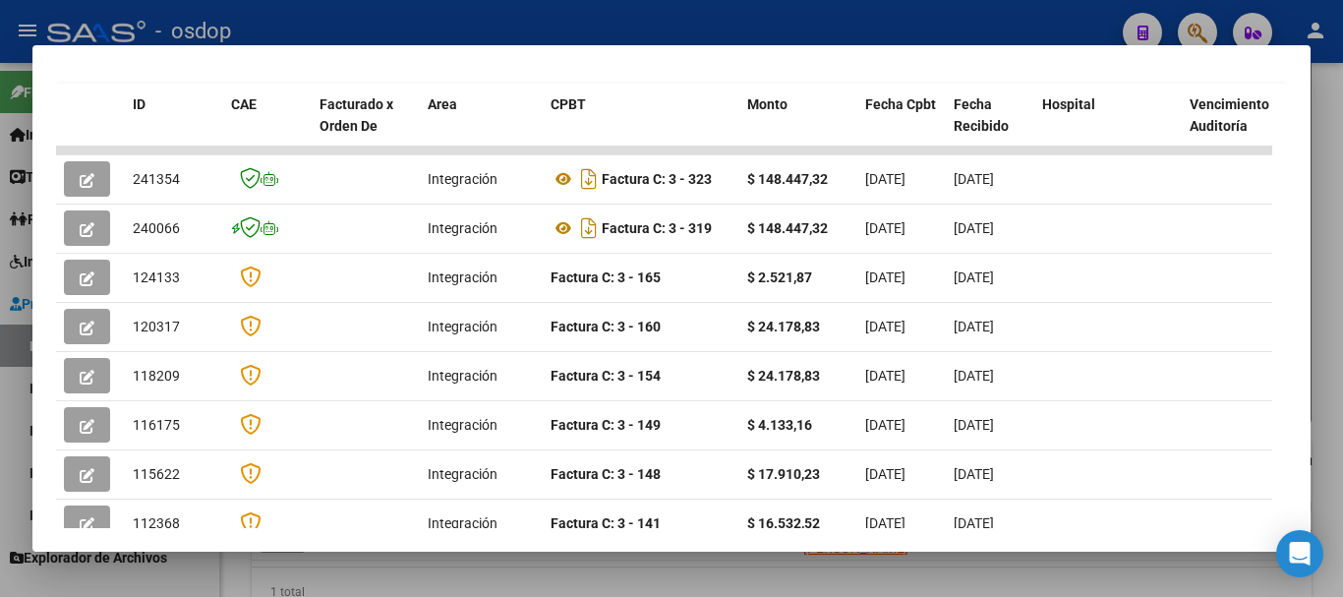
click at [840, 22] on div at bounding box center [671, 298] width 1343 height 597
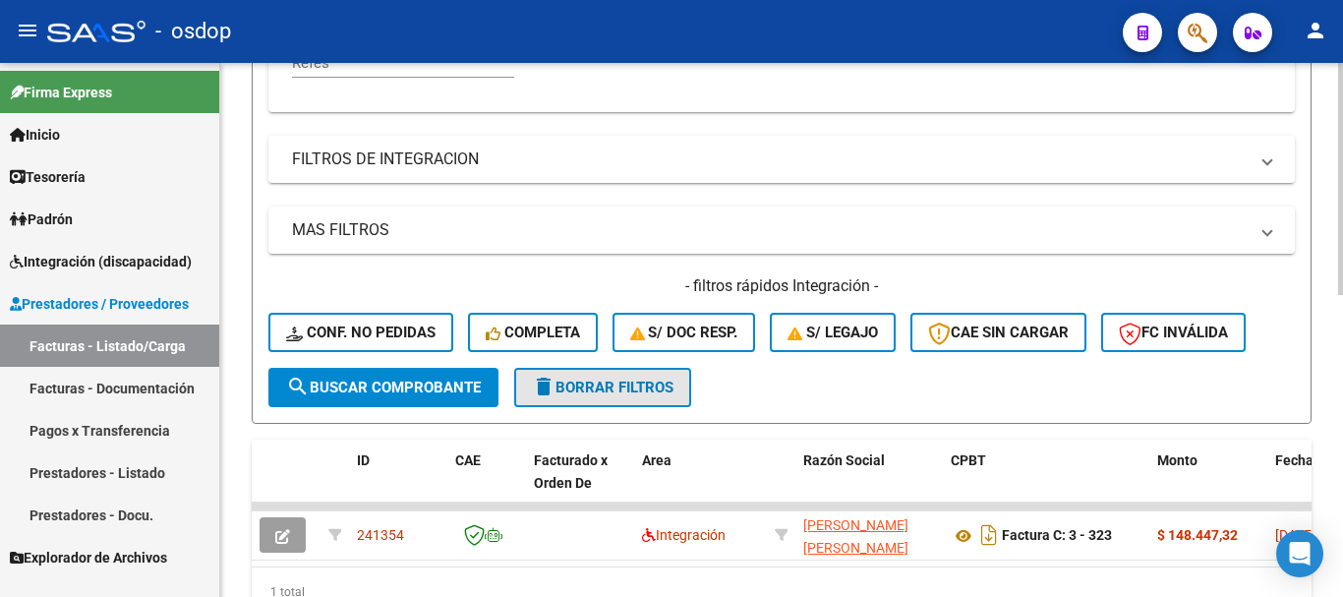
click at [576, 387] on span "delete Borrar Filtros" at bounding box center [603, 388] width 142 height 18
